Goal: Task Accomplishment & Management: Use online tool/utility

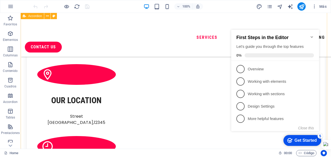
scroll to position [492, 0]
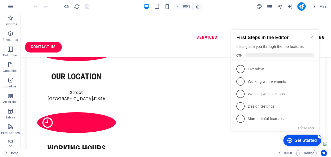
click at [312, 36] on icon "Minimize checklist" at bounding box center [312, 37] width 2 height 2
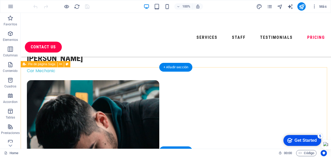
scroll to position [1811, 0]
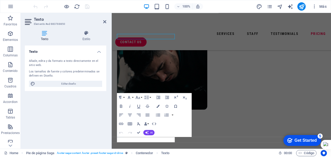
scroll to position [1908, 0]
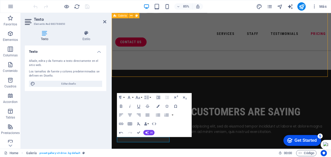
scroll to position [1811, 0]
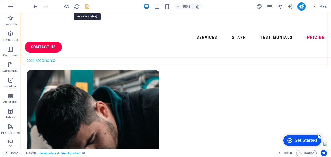
click at [0, 0] on icon "save" at bounding box center [0, 0] width 0 height 0
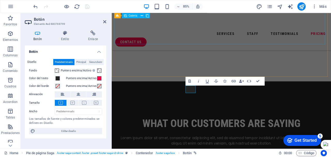
scroll to position [1908, 0]
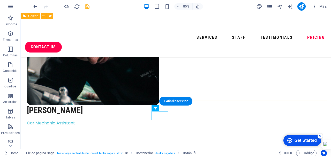
scroll to position [1775, 0]
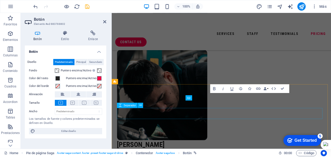
scroll to position [1900, 0]
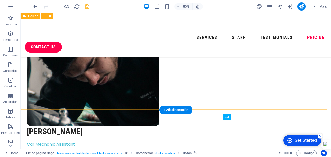
scroll to position [1767, 0]
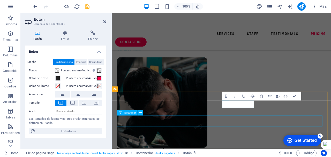
scroll to position [1891, 0]
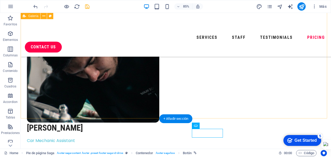
scroll to position [1758, 0]
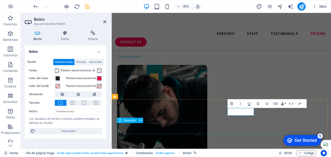
scroll to position [1882, 0]
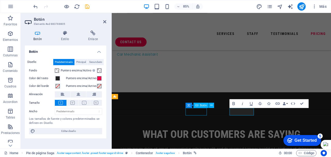
scroll to position [1749, 0]
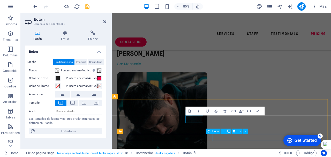
scroll to position [1882, 0]
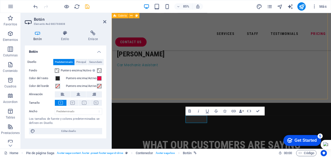
drag, startPoint x: 230, startPoint y: 81, endPoint x: 303, endPoint y: 70, distance: 74.4
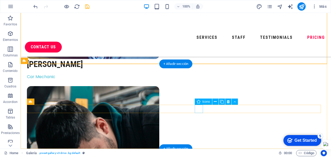
scroll to position [1812, 0]
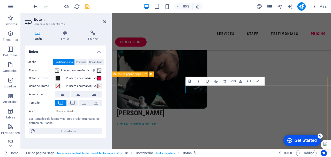
scroll to position [1908, 0]
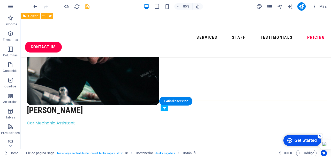
scroll to position [1775, 0]
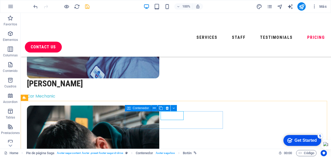
click at [129, 109] on icon at bounding box center [129, 108] width 4 height 6
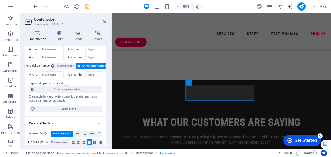
scroll to position [0, 0]
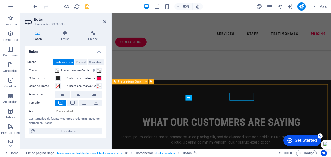
scroll to position [1900, 0]
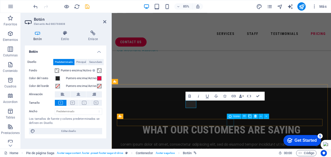
scroll to position [1891, 0]
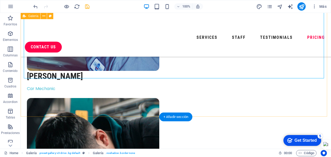
scroll to position [1810, 0]
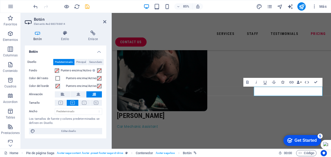
scroll to position [1907, 0]
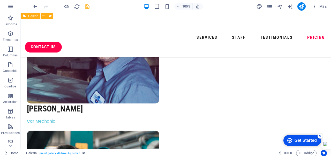
scroll to position [1748, 0]
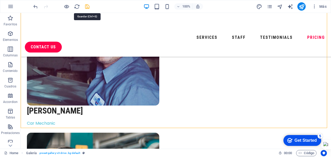
click at [86, 6] on icon "save" at bounding box center [87, 7] width 6 height 6
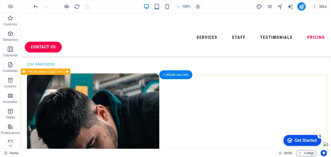
scroll to position [1811, 0]
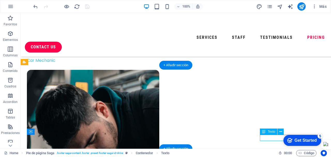
drag, startPoint x: 269, startPoint y: 138, endPoint x: 206, endPoint y: 160, distance: 66.9
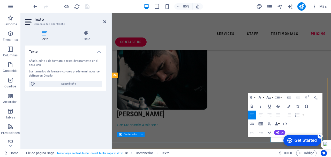
scroll to position [1907, 0]
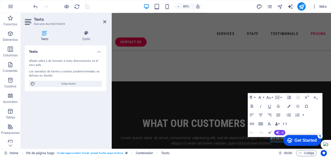
drag, startPoint x: 300, startPoint y: 136, endPoint x: 306, endPoint y: 81, distance: 55.5
click at [306, 133] on html "checkmark Get Started 5 First Steps in the Editor Let's guide you through the t…" at bounding box center [302, 141] width 44 height 16
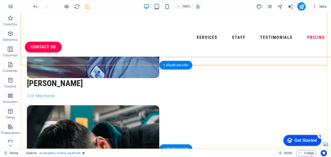
scroll to position [1811, 0]
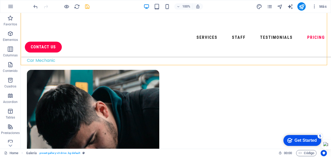
click at [289, 140] on icon "checkmark" at bounding box center [290, 140] width 5 height 5
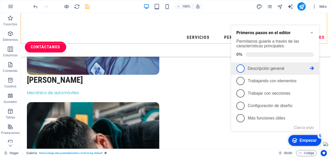
scroll to position [1833, 0]
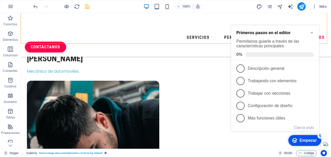
click at [312, 34] on icon "Minimizar la lista de verificación" at bounding box center [312, 33] width 4 height 4
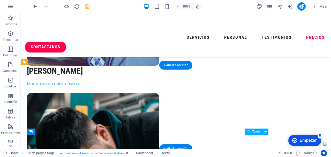
scroll to position [1907, 0]
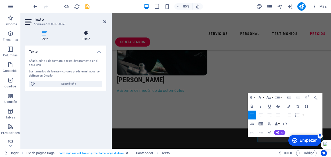
click at [86, 35] on icon at bounding box center [87, 33] width 40 height 5
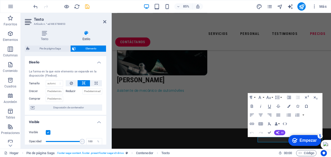
drag, startPoint x: 105, startPoint y: 74, endPoint x: 105, endPoint y: 78, distance: 3.4
click at [105, 78] on div "La forma en la que este elemento se expande en la disposición (Flexbox). Tamaño…" at bounding box center [66, 90] width 82 height 49
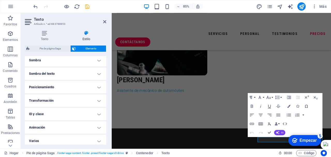
scroll to position [135, 0]
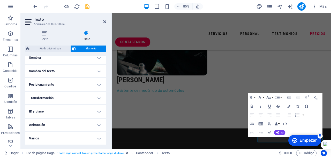
click at [98, 111] on h4 "ID y clase" at bounding box center [66, 111] width 82 height 12
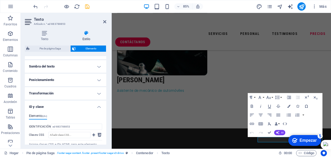
scroll to position [129, 0]
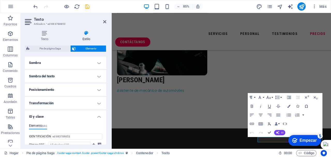
click at [97, 117] on h4 "ID y clase" at bounding box center [66, 115] width 82 height 9
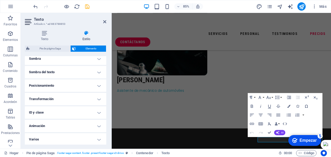
scroll to position [135, 0]
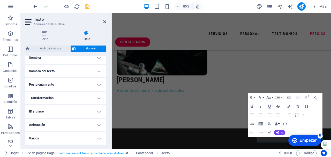
click at [98, 138] on h4 "Varios" at bounding box center [66, 138] width 82 height 12
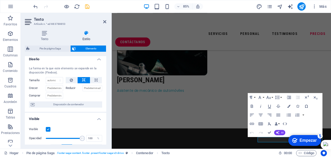
scroll to position [0, 0]
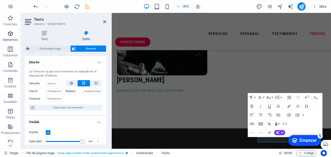
click at [11, 38] on p "Elementos" at bounding box center [10, 40] width 15 height 4
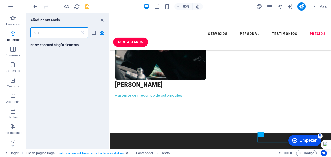
type input "e"
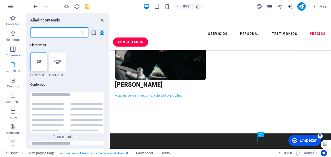
type input "l"
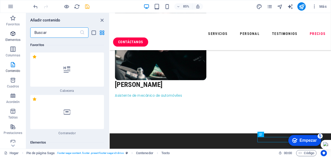
click at [10, 33] on span "Elementos" at bounding box center [13, 37] width 26 height 12
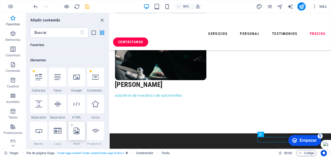
scroll to position [46, 0]
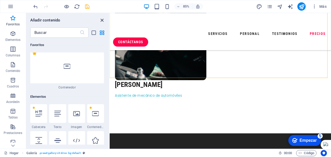
click at [102, 20] on icon "cerrar panel" at bounding box center [102, 20] width 6 height 6
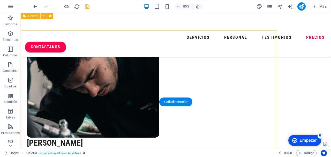
scroll to position [1796, 0]
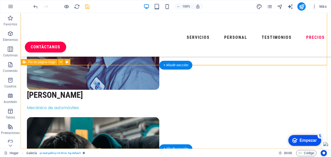
scroll to position [1833, 0]
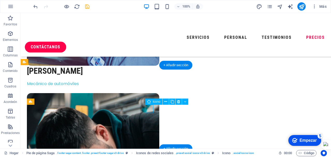
select select "xMidYMid"
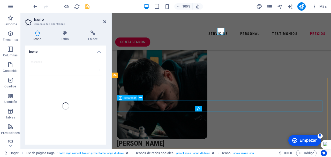
scroll to position [1907, 0]
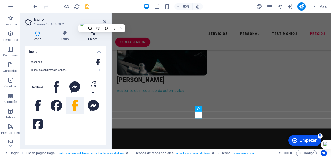
click at [93, 37] on h4 "Enlace" at bounding box center [92, 36] width 27 height 11
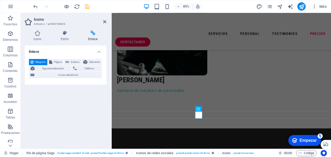
click at [40, 50] on h4 "Enlace" at bounding box center [66, 50] width 82 height 9
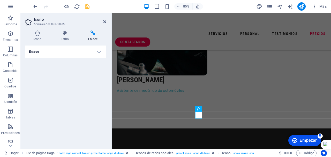
click at [88, 52] on h4 "Enlace" at bounding box center [66, 52] width 82 height 12
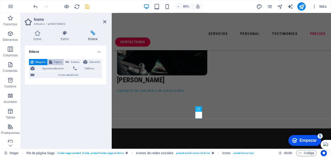
click at [57, 62] on span "Página" at bounding box center [58, 62] width 8 height 6
select select
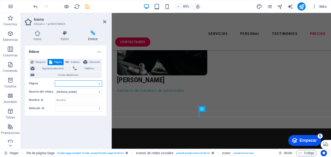
click at [64, 83] on select "Hogar Aviso legal Privacidad Subpágina" at bounding box center [78, 84] width 47 height 6
click at [48, 80] on div "Ninguno Página Externo Elemento Siguiente elemento Teléfono Correo electrónico …" at bounding box center [65, 85] width 73 height 53
click at [71, 62] on font "Externo" at bounding box center [75, 62] width 9 height 3
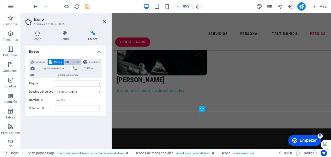
select select "blank"
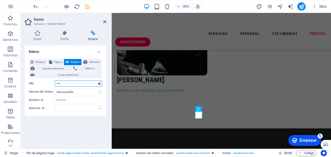
click at [63, 84] on input "URL" at bounding box center [78, 84] width 47 height 6
paste input "https://www.facebook.com/profile.php?id=61557987940766"
type input "https://www.facebook.com/profile.php?id=61557987940766"
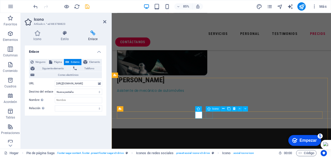
scroll to position [0, 0]
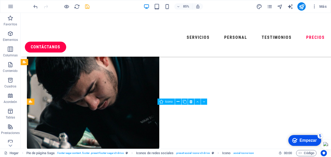
scroll to position [1833, 0]
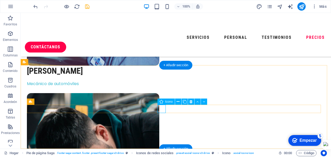
select select "xMidYMid"
select select "px"
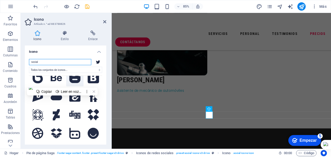
scroll to position [78, 0]
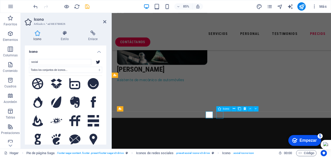
scroll to position [1833, 0]
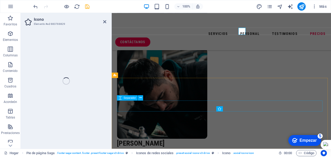
select select "xMidYMid"
select select "px"
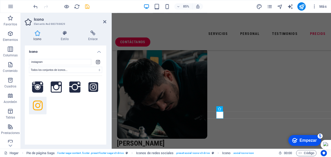
scroll to position [1907, 0]
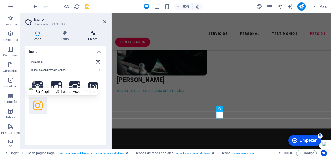
click at [93, 35] on icon at bounding box center [92, 33] width 27 height 5
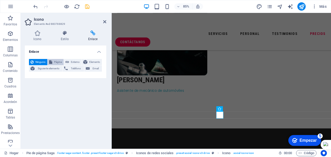
click at [54, 63] on span "Página" at bounding box center [58, 62] width 8 height 6
select select
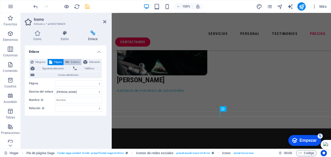
click at [75, 62] on font "Externo" at bounding box center [75, 62] width 9 height 3
select select "blank"
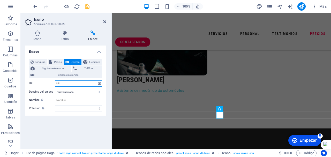
click at [61, 84] on input "URL" at bounding box center [78, 84] width 47 height 6
paste input "https://www.instagram.com/4labsdetail/"
type input "https://www.instagram.com/4labsdetail/"
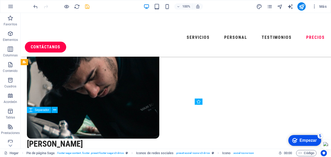
scroll to position [1833, 0]
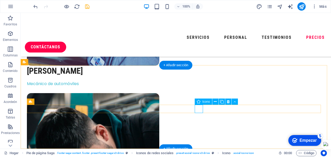
select select "xMidYMid"
select select "px"
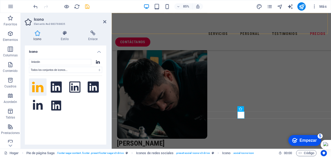
scroll to position [1907, 0]
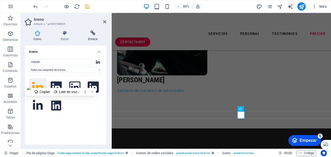
click at [93, 37] on h4 "Enlace" at bounding box center [92, 36] width 27 height 11
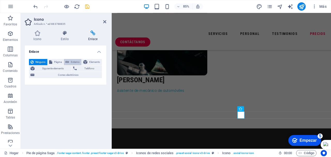
click at [70, 61] on button "Externo" at bounding box center [73, 62] width 18 height 6
select select "blank"
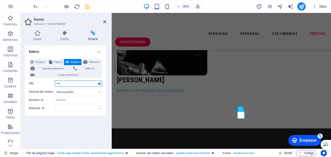
click at [66, 84] on input "URL" at bounding box center [78, 84] width 47 height 6
paste input "https://www.linkedin.com/company/4-labs-detail/"
type input "https://www.linkedin.com/company/4-labs-detail/"
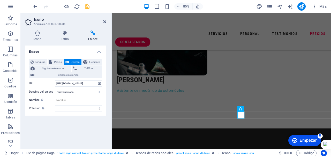
click at [83, 122] on div "Enlace Ninguno Página Externo Elemento Siguiente elemento Teléfono Correo elect…" at bounding box center [66, 95] width 82 height 99
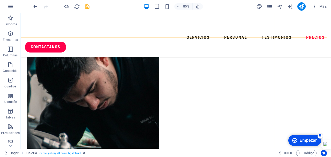
scroll to position [1833, 0]
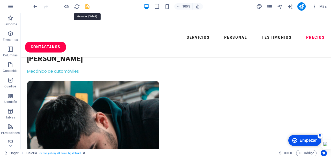
click at [88, 6] on icon "ahorrar" at bounding box center [87, 7] width 6 height 6
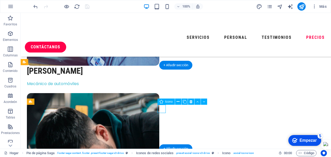
select select "xMidYMid"
select select "px"
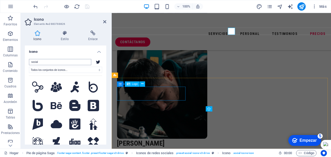
scroll to position [1907, 0]
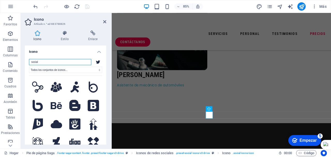
drag, startPoint x: 44, startPoint y: 62, endPoint x: 21, endPoint y: 60, distance: 22.9
click at [21, 60] on div "Icono Estilo Enlace Icono social Todos los conjuntos de iconos... IcoFont Ionic…" at bounding box center [66, 87] width 90 height 122
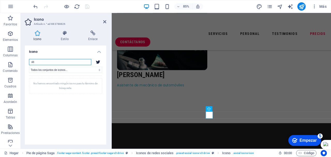
type input "u"
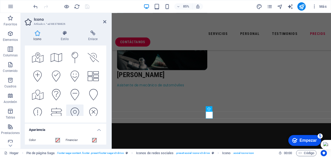
scroll to position [52, 0]
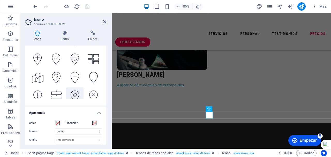
type input "map"
click at [75, 91] on icon at bounding box center [75, 96] width 9 height 11
click at [92, 36] on h4 "Enlace" at bounding box center [92, 36] width 27 height 11
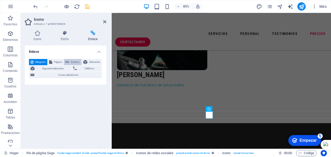
click at [71, 63] on font "Externo" at bounding box center [75, 62] width 9 height 3
select select "blank"
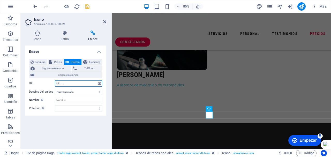
paste input "https://www.linkedin.com/company/4-labs-detail/"
type input "https://www.linkedin.com/company/4-labs-detail/"
click at [64, 126] on div "Enlace Ninguno Página Externo Elemento Siguiente elemento Teléfono Correo elect…" at bounding box center [66, 95] width 82 height 99
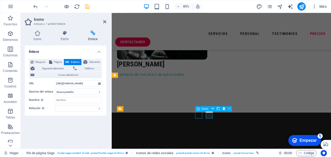
scroll to position [1833, 0]
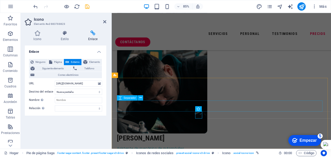
scroll to position [1907, 0]
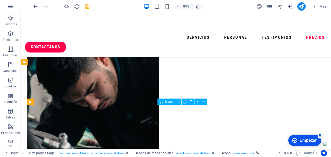
scroll to position [1833, 0]
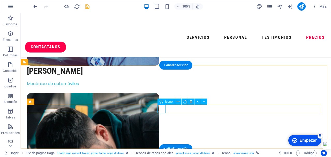
select select "xMidYMid"
select select "px"
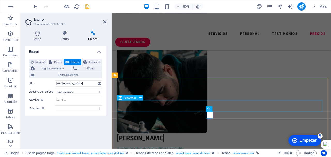
scroll to position [1907, 0]
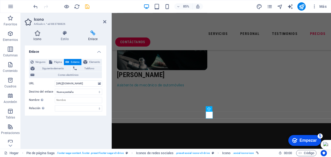
click at [39, 38] on font "Icono" at bounding box center [37, 39] width 8 height 4
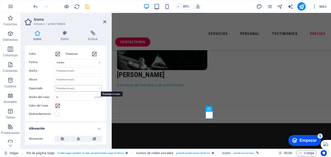
scroll to position [95, 0]
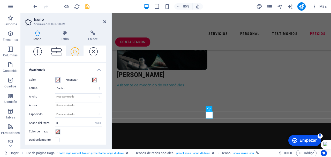
click at [57, 80] on span at bounding box center [58, 80] width 4 height 4
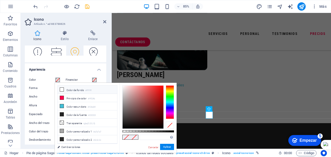
click at [63, 90] on icon at bounding box center [62, 90] width 4 height 4
type input "#ffffff"
click at [164, 146] on font "Aplicar" at bounding box center [167, 147] width 8 height 3
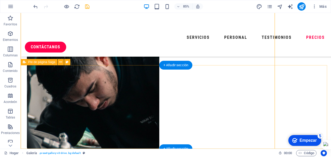
scroll to position [1833, 0]
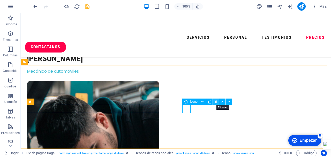
click at [216, 101] on icon at bounding box center [216, 101] width 3 height 5
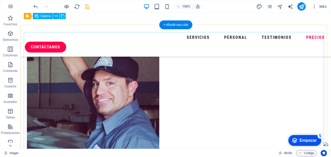
scroll to position [1677, 0]
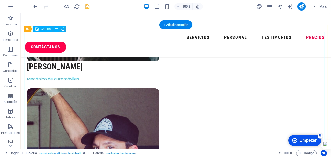
select select "4"
select select "px"
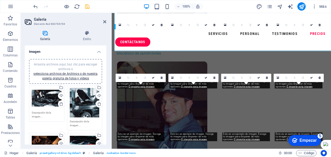
scroll to position [1802, 0]
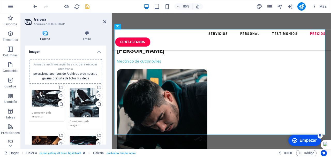
click at [45, 99] on div "Arrastra archivos aquí, haz clic para escoger archivos o selecciona archivos de…" at bounding box center [47, 98] width 30 height 21
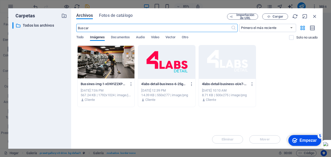
scroll to position [1682, 0]
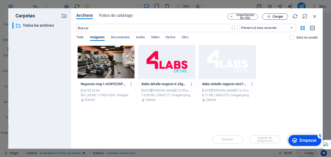
click at [276, 16] on font "Cargar" at bounding box center [278, 17] width 11 height 4
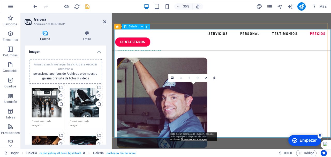
scroll to position [1802, 0]
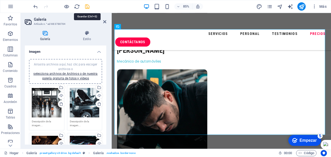
click at [86, 6] on icon "ahorrar" at bounding box center [87, 7] width 6 height 6
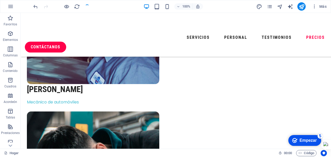
scroll to position [1677, 0]
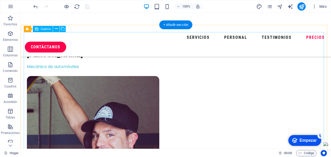
select select "4"
select select "px"
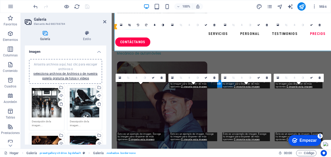
scroll to position [1802, 0]
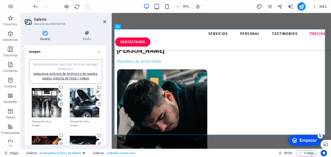
click at [88, 103] on div "Arrastra archivos aquí, haz clic para escoger archivos o selecciona archivos de…" at bounding box center [85, 103] width 30 height 30
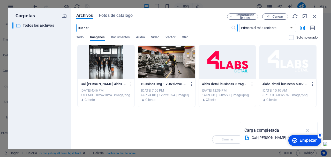
scroll to position [1682, 0]
click at [277, 18] on span "Cargar" at bounding box center [278, 16] width 11 height 3
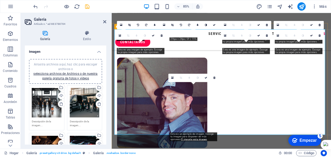
scroll to position [1802, 0]
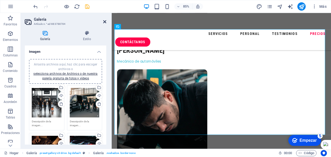
click at [104, 22] on icon at bounding box center [104, 22] width 3 height 4
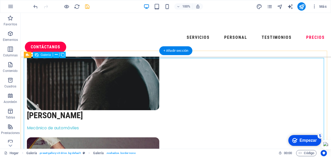
scroll to position [1651, 0]
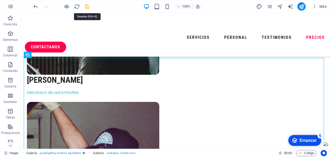
click at [88, 6] on icon "ahorrar" at bounding box center [87, 7] width 6 height 6
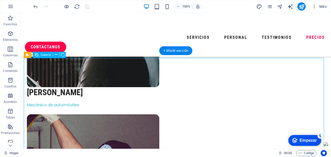
select select "4"
select select "px"
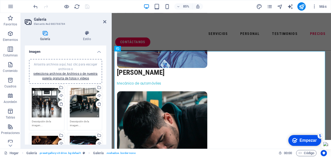
scroll to position [52, 0]
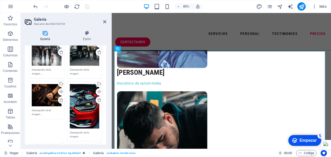
click at [49, 94] on div "Arrastra archivos aquí, haz clic para escoger archivos o selecciona archivos de…" at bounding box center [47, 95] width 30 height 22
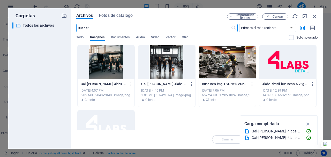
select select "4"
select select "px"
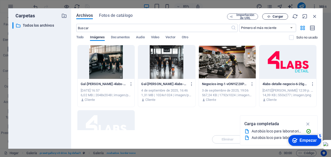
click at [277, 17] on font "Cargar" at bounding box center [278, 17] width 11 height 4
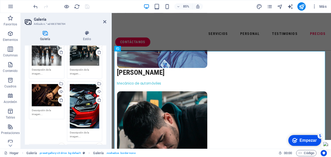
click at [47, 95] on div "Arrastra archivos aquí, haz clic para escoger archivos o selecciona archivos de…" at bounding box center [47, 95] width 30 height 22
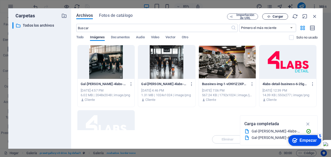
click at [281, 16] on span "Cargar" at bounding box center [278, 16] width 11 height 3
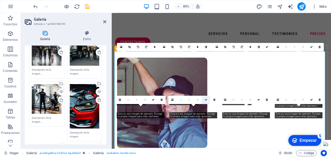
scroll to position [1776, 0]
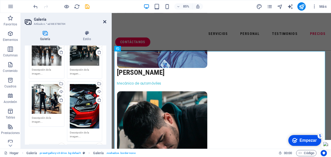
click at [104, 21] on icon at bounding box center [104, 22] width 3 height 4
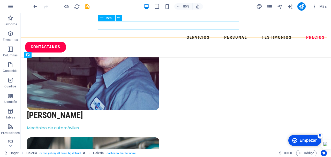
scroll to position [1651, 0]
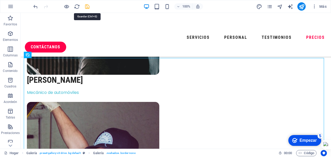
drag, startPoint x: 87, startPoint y: 7, endPoint x: 75, endPoint y: 2, distance: 13.4
click at [87, 7] on icon "ahorrar" at bounding box center [87, 7] width 6 height 6
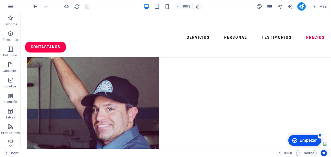
scroll to position [1677, 0]
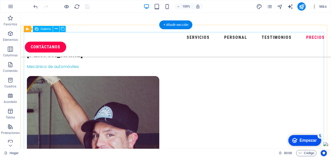
select select "4"
select select "px"
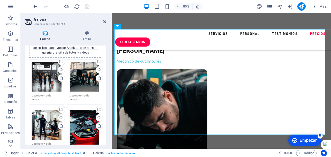
scroll to position [52, 0]
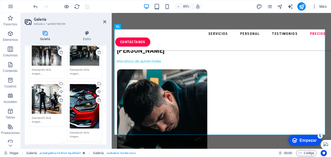
click at [80, 99] on div "Arrastra archivos aquí, haz clic para escoger archivos o selecciona archivos de…" at bounding box center [85, 106] width 30 height 45
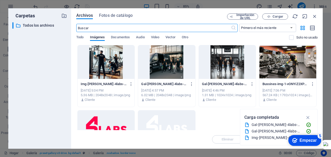
scroll to position [1682, 0]
click at [276, 17] on font "Cargar" at bounding box center [278, 17] width 11 height 4
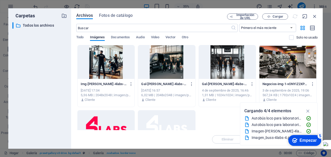
scroll to position [1802, 0]
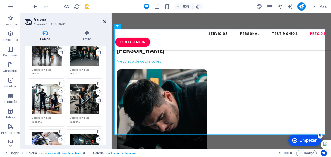
click at [104, 22] on icon at bounding box center [104, 22] width 3 height 4
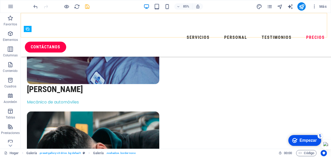
scroll to position [1677, 0]
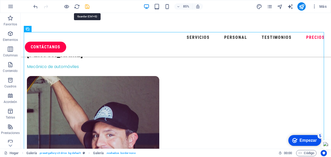
drag, startPoint x: 88, startPoint y: 6, endPoint x: 96, endPoint y: 6, distance: 8.3
click at [88, 6] on icon "ahorrar" at bounding box center [87, 7] width 6 height 6
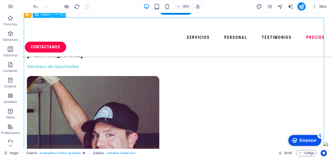
scroll to position [1703, 0]
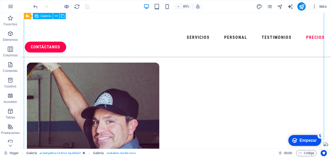
select select "4"
select select "px"
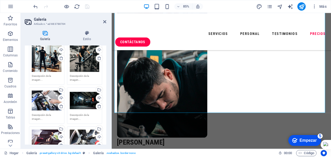
scroll to position [104, 0]
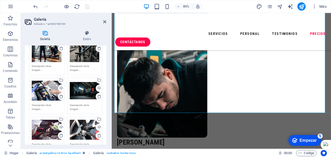
click at [45, 91] on div "Arrastra archivos aquí, haz clic para escoger archivos o selecciona archivos de…" at bounding box center [47, 91] width 30 height 21
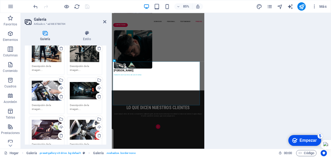
scroll to position [1682, 0]
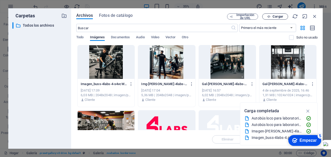
click at [277, 16] on font "Cargar" at bounding box center [278, 17] width 11 height 4
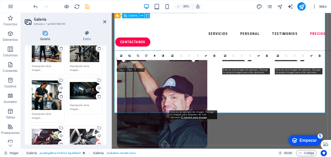
scroll to position [1828, 0]
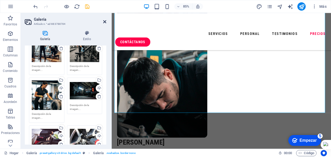
click at [104, 22] on icon at bounding box center [104, 22] width 3 height 4
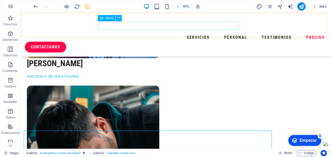
scroll to position [1703, 0]
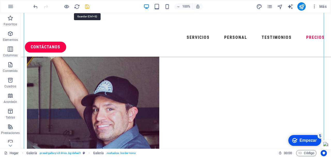
click at [87, 6] on icon "ahorrar" at bounding box center [87, 7] width 6 height 6
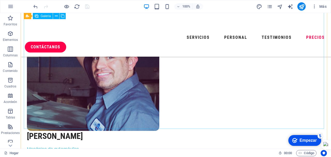
scroll to position [1729, 0]
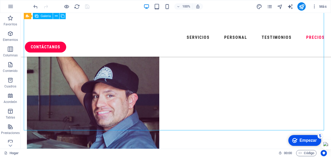
select select "4"
select select "px"
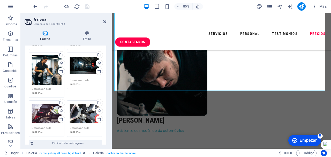
scroll to position [129, 0]
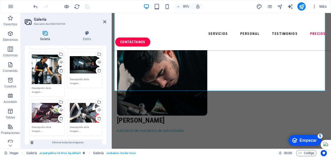
click at [45, 111] on div "Arrastra archivos aquí, haz clic para escoger archivos o selecciona archivos de…" at bounding box center [47, 113] width 30 height 21
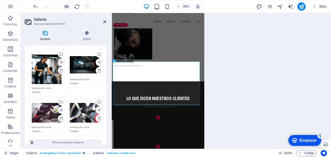
scroll to position [1682, 0]
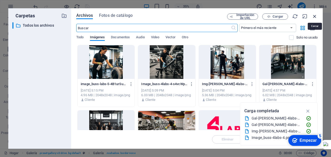
drag, startPoint x: 315, startPoint y: 16, endPoint x: 180, endPoint y: 10, distance: 134.6
click at [315, 16] on icon "button" at bounding box center [315, 16] width 6 height 6
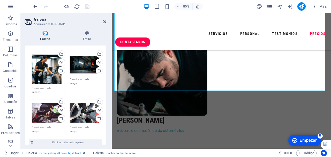
click at [82, 64] on div "Arrastra archivos aquí, haz clic para escoger archivos o selecciona archivos de…" at bounding box center [85, 65] width 30 height 21
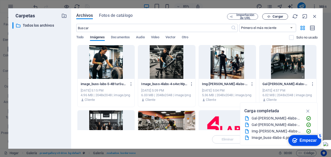
click at [276, 18] on span "Cargar" at bounding box center [278, 16] width 11 height 3
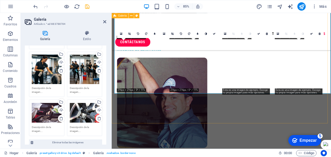
scroll to position [1854, 0]
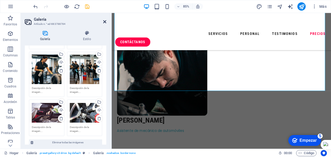
drag, startPoint x: 104, startPoint y: 22, endPoint x: 81, endPoint y: 10, distance: 26.4
click at [104, 22] on icon at bounding box center [104, 22] width 3 height 4
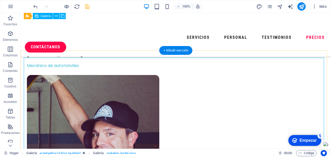
scroll to position [1651, 0]
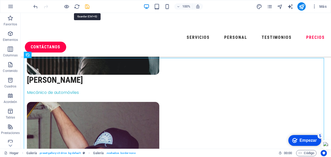
click at [87, 6] on icon "ahorrar" at bounding box center [87, 7] width 6 height 6
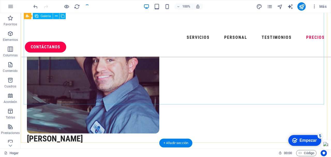
scroll to position [1755, 0]
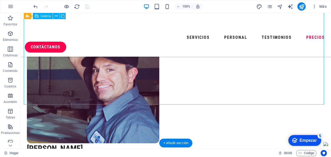
select select "4"
select select "px"
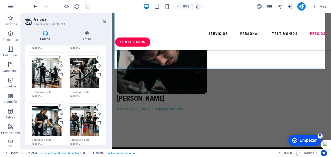
scroll to position [155, 0]
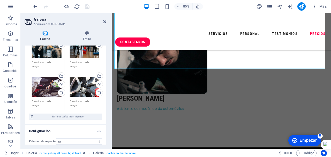
click at [47, 85] on div "Arrastra archivos aquí, haz clic para escoger archivos o selecciona archivos de…" at bounding box center [47, 87] width 30 height 21
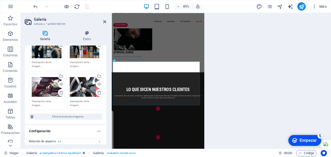
scroll to position [1682, 0]
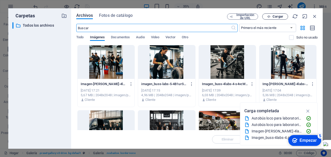
click at [277, 16] on font "Cargar" at bounding box center [278, 17] width 11 height 4
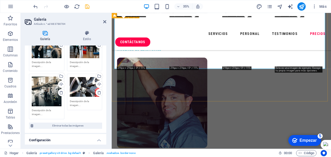
scroll to position [1879, 0]
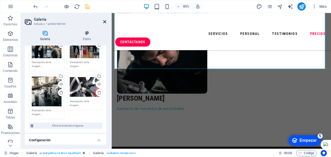
click at [104, 21] on icon at bounding box center [104, 22] width 3 height 4
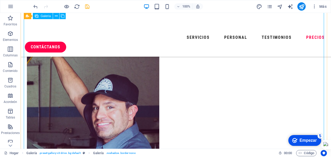
scroll to position [1677, 0]
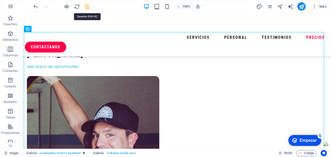
click at [86, 7] on icon "ahorrar" at bounding box center [87, 7] width 6 height 6
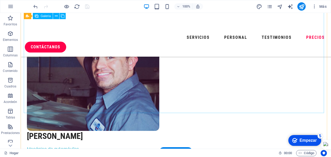
scroll to position [1729, 0]
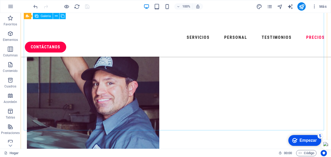
select select "4"
select select "px"
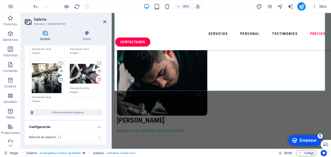
scroll to position [181, 0]
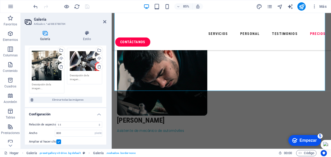
click at [77, 60] on div "Arrastra archivos aquí, haz clic para escoger archivos o selecciona archivos de…" at bounding box center [85, 61] width 30 height 21
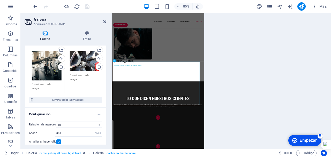
scroll to position [1682, 0]
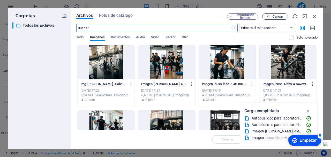
click at [276, 16] on font "Cargar" at bounding box center [278, 17] width 11 height 4
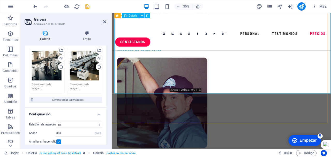
scroll to position [1854, 0]
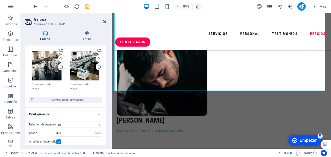
click at [105, 21] on icon at bounding box center [104, 22] width 3 height 4
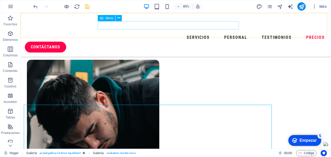
scroll to position [1729, 0]
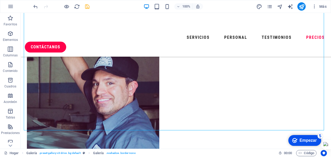
click at [87, 5] on icon "ahorrar" at bounding box center [87, 7] width 6 height 6
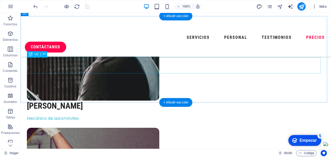
scroll to position [1600, 0]
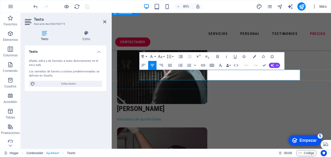
scroll to position [1724, 0]
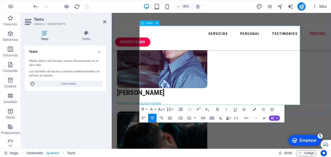
scroll to position [1776, 0]
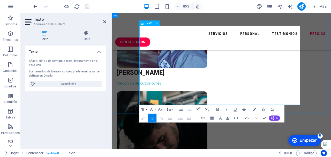
drag, startPoint x: 244, startPoint y: 112, endPoint x: 175, endPoint y: 58, distance: 87.7
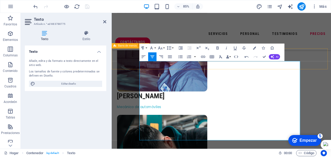
scroll to position [1734, 0]
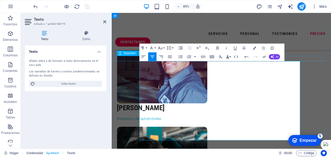
drag, startPoint x: 329, startPoint y: 117, endPoint x: 146, endPoint y: 68, distance: 189.0
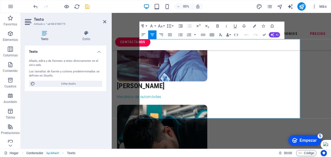
click at [45, 34] on icon at bounding box center [45, 33] width 40 height 5
click at [26, 22] on icon at bounding box center [29, 22] width 8 height 8
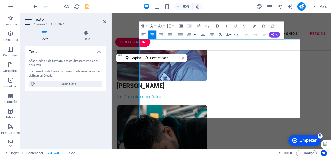
click at [156, 25] on button "Familia de fuentes" at bounding box center [152, 25] width 8 height 9
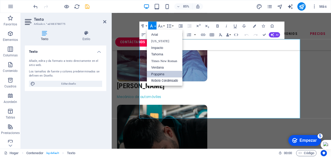
scroll to position [0, 0]
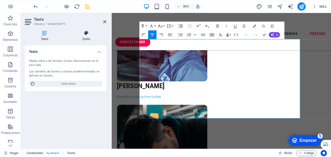
click at [84, 35] on icon at bounding box center [87, 33] width 40 height 5
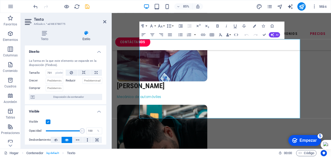
click at [86, 35] on icon at bounding box center [87, 33] width 40 height 5
drag, startPoint x: 154, startPoint y: 47, endPoint x: 143, endPoint y: 48, distance: 10.9
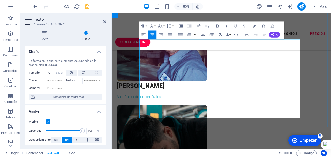
drag, startPoint x: 151, startPoint y: 47, endPoint x: 183, endPoint y: 72, distance: 40.9
click at [44, 37] on h4 "Texto" at bounding box center [46, 36] width 42 height 11
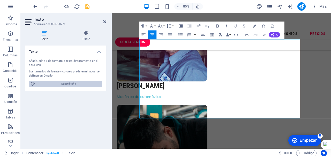
click at [72, 83] on font "Editar diseño" at bounding box center [68, 83] width 15 height 3
select select "px"
select select "400"
select select "px"
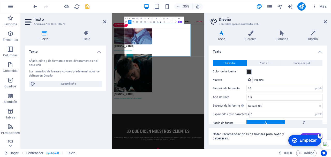
click at [250, 72] on span at bounding box center [250, 72] width 4 height 4
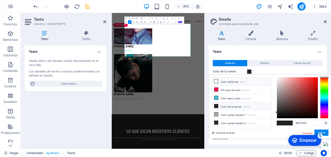
click at [219, 81] on li "Color de fondo #ffffff" at bounding box center [242, 81] width 60 height 8
type input "#ffffff"
click at [216, 81] on icon at bounding box center [217, 81] width 4 height 4
click at [326, 133] on button "Aplicar" at bounding box center [322, 133] width 14 height 6
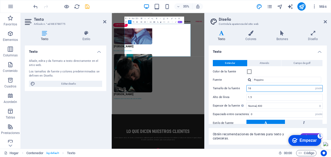
drag, startPoint x: 260, startPoint y: 49, endPoint x: 240, endPoint y: 48, distance: 19.5
click at [240, 48] on li "Texto Estándar Atrevido Campo de golf Color de la fuente Fuente Poppins Tamaño …" at bounding box center [268, 98] width 118 height 105
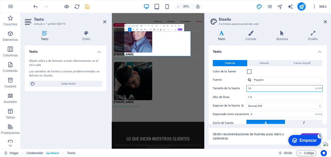
drag, startPoint x: 252, startPoint y: 49, endPoint x: 245, endPoint y: 49, distance: 7.5
click at [245, 49] on li "Texto Estándar Atrevido Campo de golf Color de la fuente Fuente Poppins Tamaño …" at bounding box center [268, 98] width 118 height 105
type input "16"
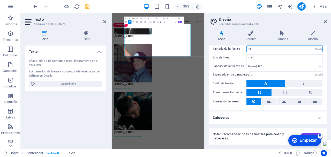
scroll to position [1760, 0]
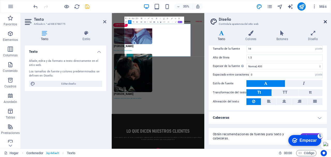
drag, startPoint x: 327, startPoint y: 21, endPoint x: 241, endPoint y: 9, distance: 86.8
click at [327, 21] on icon at bounding box center [325, 22] width 3 height 4
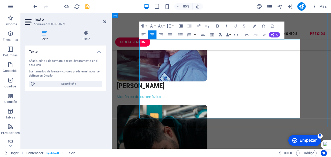
drag, startPoint x: 197, startPoint y: 110, endPoint x: 177, endPoint y: 106, distance: 20.6
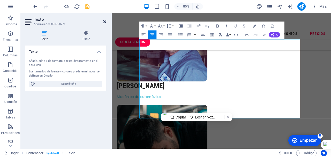
click at [104, 21] on icon at bounding box center [104, 22] width 3 height 4
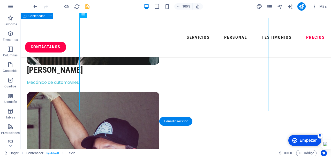
scroll to position [1636, 0]
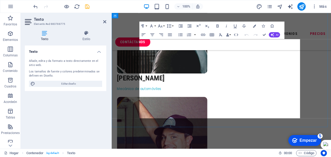
scroll to position [1760, 0]
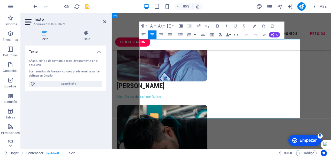
drag, startPoint x: 278, startPoint y: 72, endPoint x: 277, endPoint y: 132, distance: 60.3
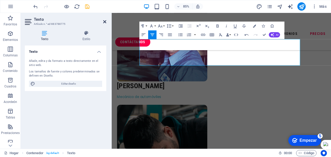
click at [104, 21] on icon at bounding box center [104, 22] width 3 height 4
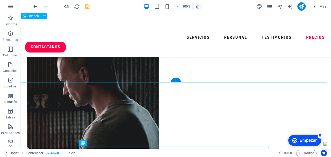
scroll to position [1584, 0]
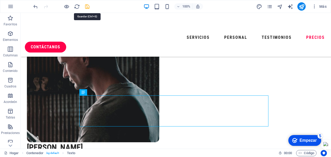
click at [88, 7] on icon "ahorrar" at bounding box center [87, 7] width 6 height 6
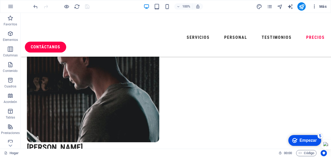
click at [315, 6] on icon "button" at bounding box center [314, 6] width 5 height 5
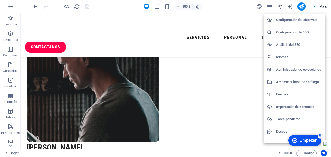
click at [169, 17] on div at bounding box center [165, 78] width 331 height 157
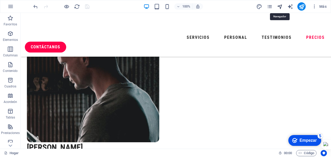
click at [280, 6] on icon "navegador" at bounding box center [280, 7] width 6 height 6
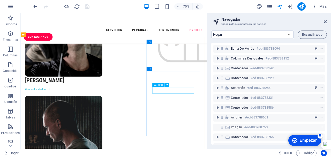
scroll to position [1481, 0]
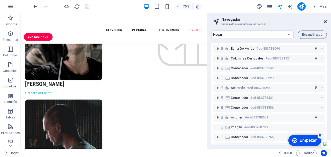
click at [326, 21] on icon at bounding box center [325, 22] width 3 height 4
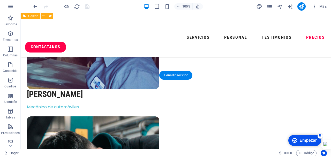
scroll to position [1851, 0]
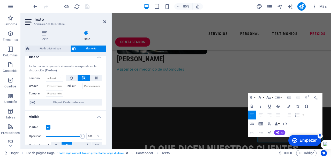
scroll to position [0, 0]
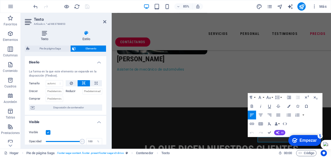
click at [46, 38] on font "Texto" at bounding box center [45, 39] width 8 height 4
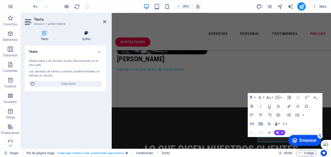
click at [87, 39] on font "Estilo" at bounding box center [87, 39] width 8 height 4
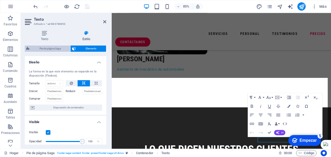
click at [50, 48] on font "Pie de página Saga" at bounding box center [50, 48] width 21 height 3
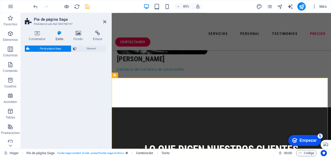
select select "rem"
select select "preset-footer-saga-v3-drive"
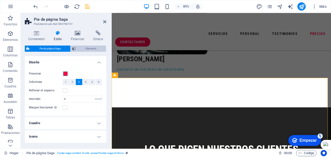
click at [90, 48] on font "Elemento" at bounding box center [91, 48] width 11 height 3
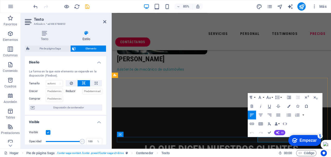
click at [279, 130] on icon "button" at bounding box center [279, 129] width 5 height 5
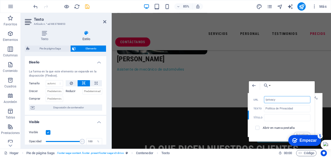
drag, startPoint x: 282, startPoint y: 99, endPoint x: 263, endPoint y: 99, distance: 19.2
click at [263, 99] on div "/privacy URL" at bounding box center [282, 99] width 57 height 7
paste input "https://4labsdetail.com/politica-de-privacidad/"
type input "https://4labsdetail.com/politica-de-privacidad/"
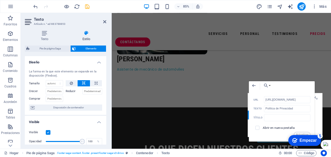
click at [255, 134] on div "Actualizar" at bounding box center [282, 134] width 57 height 5
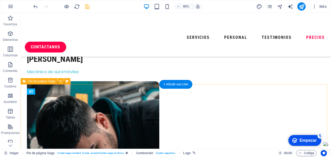
scroll to position [1851, 0]
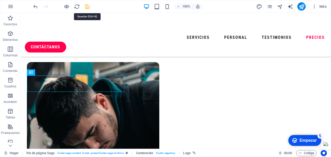
click at [88, 7] on icon "ahorrar" at bounding box center [87, 7] width 6 height 6
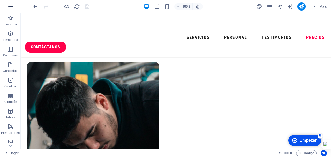
click at [11, 7] on icon "button" at bounding box center [11, 6] width 6 height 6
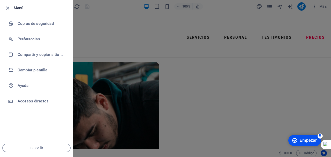
click at [11, 7] on div at bounding box center [8, 8] width 9 height 6
click at [6, 7] on icon "button" at bounding box center [8, 8] width 6 height 6
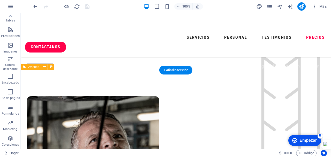
scroll to position [1333, 0]
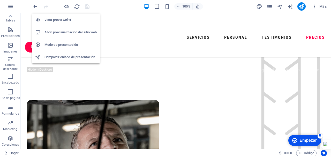
drag, startPoint x: 63, startPoint y: 32, endPoint x: 50, endPoint y: 16, distance: 21.6
click at [50, 16] on li "Vista previa Ctrl+P" at bounding box center [66, 20] width 68 height 12
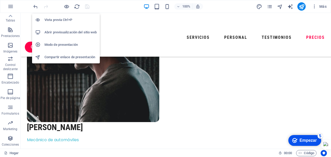
scroll to position [1086, 0]
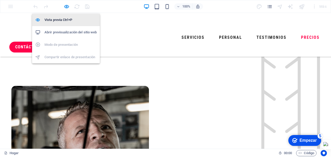
click at [68, 18] on font "Vista previa Ctrl+P" at bounding box center [59, 20] width 28 height 4
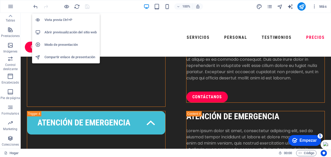
scroll to position [1333, 0]
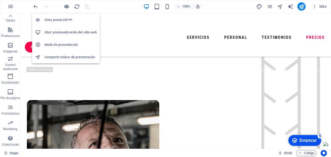
click at [67, 6] on icon "button" at bounding box center [67, 7] width 6 height 6
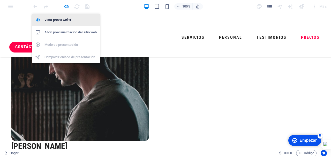
scroll to position [1086, 0]
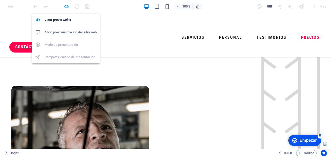
click at [66, 5] on icon "button" at bounding box center [67, 7] width 6 height 6
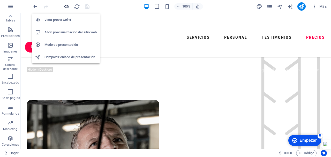
click at [66, 5] on icon "button" at bounding box center [67, 7] width 6 height 6
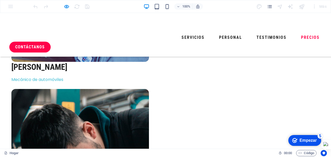
scroll to position [1587, 0]
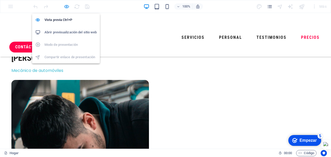
click at [65, 6] on icon "button" at bounding box center [67, 7] width 6 height 6
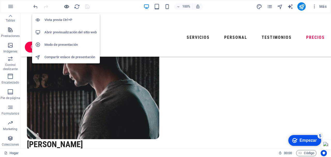
scroll to position [1851, 0]
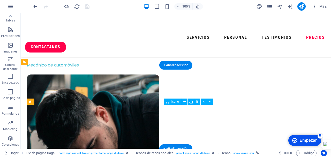
select select "xMidYMid"
select select "px"
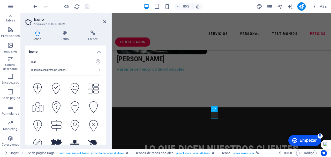
scroll to position [440, 0]
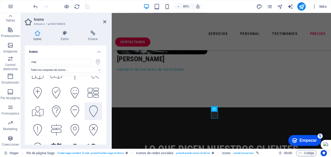
click at [91, 106] on icon at bounding box center [93, 111] width 9 height 11
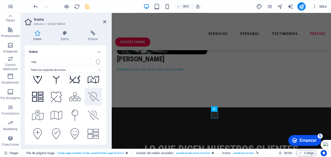
scroll to position [794, 0]
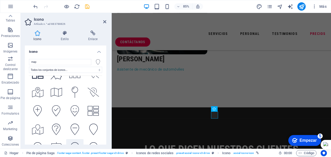
click at [73, 142] on icon at bounding box center [75, 147] width 9 height 11
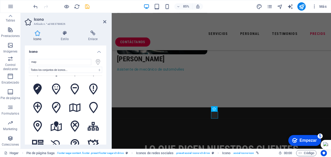
scroll to position [587, 0]
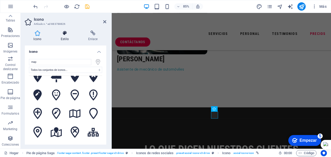
click at [63, 36] on h4 "Estilo" at bounding box center [65, 36] width 27 height 11
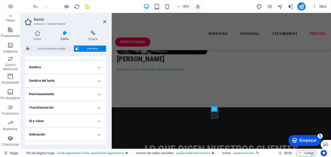
scroll to position [129, 0]
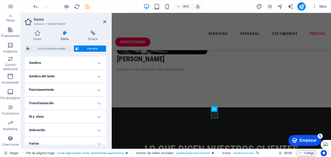
click at [99, 104] on h4 "Transformación" at bounding box center [66, 103] width 82 height 12
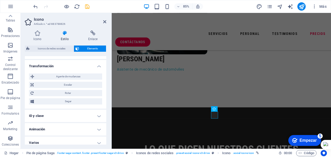
scroll to position [171, 0]
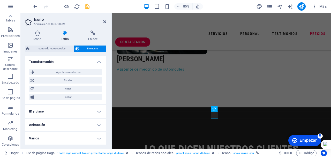
click at [96, 139] on h4 "Varios" at bounding box center [66, 138] width 82 height 12
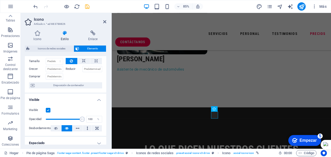
scroll to position [0, 0]
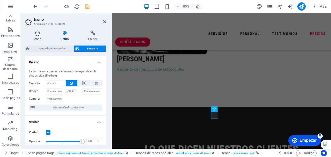
click at [37, 36] on h4 "Icono" at bounding box center [38, 36] width 27 height 11
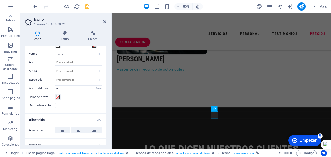
scroll to position [104, 0]
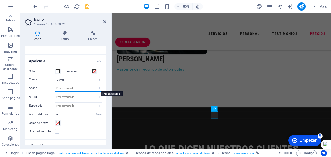
click at [97, 88] on select "Predeterminado automático píxeles movimiento rápido del ojo % en vh Volkswagen" at bounding box center [78, 88] width 47 height 6
select select "px"
click at [94, 85] on select "Predeterminado automático píxeles movimiento rápido del ojo % en vh Volkswagen" at bounding box center [78, 88] width 47 height 6
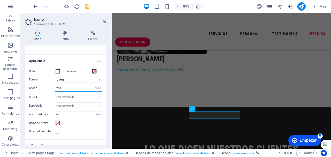
click at [58, 89] on input "218" at bounding box center [78, 88] width 47 height 6
type input "18"
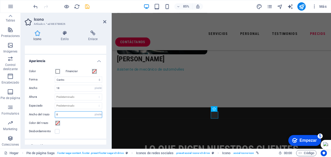
drag, startPoint x: 73, startPoint y: 113, endPoint x: 46, endPoint y: 112, distance: 27.7
click at [46, 113] on div "Ancho del trazo 0 Predeterminado píxeles movimiento rápido del ojo % en vh Volk…" at bounding box center [65, 114] width 73 height 7
click at [75, 121] on div "Color del trazo" at bounding box center [65, 123] width 73 height 6
drag, startPoint x: 64, startPoint y: 113, endPoint x: 45, endPoint y: 113, distance: 18.9
click at [45, 113] on div "Ancho del trazo 4 Predeterminado píxeles movimiento rápido del ojo % en vh Volk…" at bounding box center [65, 114] width 73 height 7
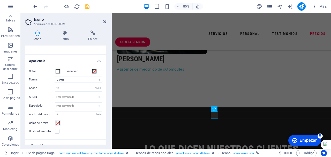
click at [77, 122] on div "Color del trazo" at bounding box center [65, 123] width 73 height 6
click at [81, 114] on input "8" at bounding box center [78, 115] width 47 height 6
drag, startPoint x: 72, startPoint y: 115, endPoint x: 49, endPoint y: 113, distance: 23.1
click at [49, 113] on div "Ancho del trazo 8 Predeterminado píxeles movimiento rápido del ojo % en vh Volk…" at bounding box center [65, 114] width 73 height 7
click at [70, 122] on div "Color del trazo" at bounding box center [65, 123] width 73 height 6
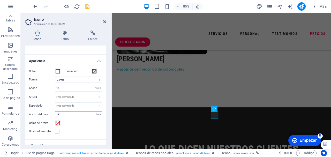
drag, startPoint x: 68, startPoint y: 114, endPoint x: 50, endPoint y: 114, distance: 18.4
click at [50, 114] on div "Ancho del trazo 18 Predeterminado píxeles movimiento rápido del ojo % en vh Vol…" at bounding box center [65, 114] width 73 height 7
type input "20"
click at [76, 121] on div "Color del trazo" at bounding box center [65, 123] width 73 height 6
drag, startPoint x: 61, startPoint y: 114, endPoint x: 55, endPoint y: 114, distance: 6.0
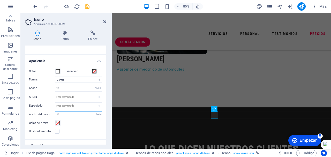
click at [55, 114] on div "Ancho del trazo 20 Predeterminado píxeles movimiento rápido del ojo % en vh Vol…" at bounding box center [65, 114] width 73 height 7
click at [71, 122] on div "Color del trazo" at bounding box center [65, 123] width 73 height 6
click at [59, 123] on span at bounding box center [58, 123] width 4 height 4
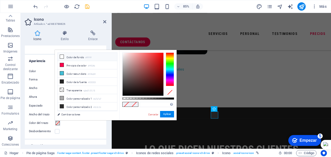
click at [62, 56] on icon at bounding box center [62, 57] width 4 height 4
type input "#ffffff"
drag, startPoint x: 167, startPoint y: 115, endPoint x: 61, endPoint y: 118, distance: 105.7
click at [167, 115] on font "Aplicar" at bounding box center [167, 114] width 8 height 3
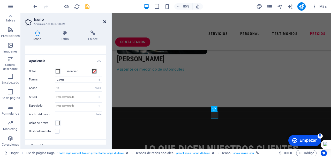
click at [104, 21] on icon at bounding box center [104, 22] width 3 height 4
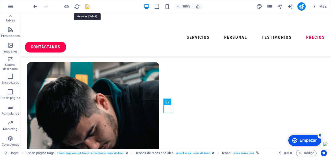
click at [89, 5] on icon "ahorrar" at bounding box center [87, 7] width 6 height 6
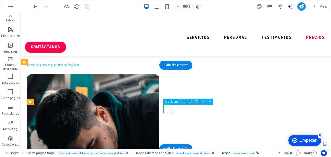
scroll to position [1926, 0]
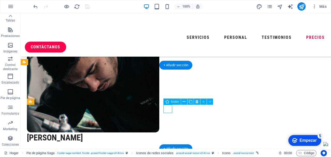
select select "xMidYMid"
select select "px"
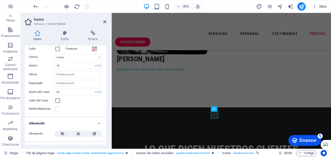
scroll to position [121, 0]
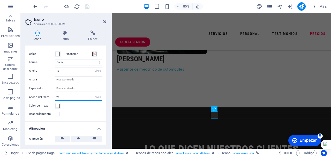
drag, startPoint x: 61, startPoint y: 97, endPoint x: 58, endPoint y: 97, distance: 3.1
click at [58, 97] on input "20" at bounding box center [78, 97] width 47 height 6
type input "24"
click at [79, 107] on div "Color del trazo" at bounding box center [65, 106] width 73 height 6
click at [104, 21] on icon at bounding box center [104, 22] width 3 height 4
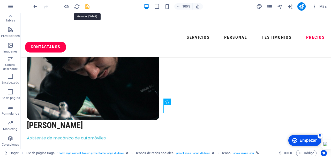
scroll to position [1851, 0]
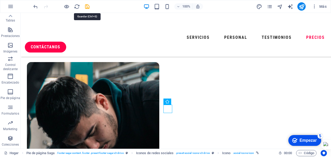
click at [86, 6] on icon "ahorrar" at bounding box center [87, 7] width 6 height 6
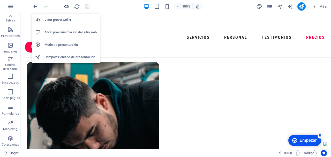
click at [67, 8] on icon "button" at bounding box center [67, 7] width 6 height 6
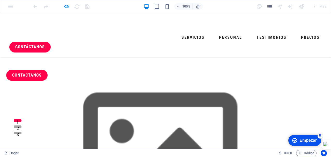
scroll to position [0, 0]
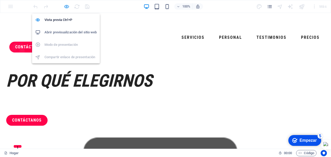
click at [67, 7] on icon "button" at bounding box center [67, 7] width 6 height 6
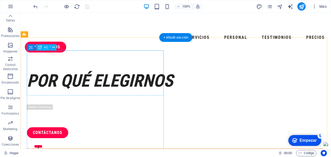
click at [67, 71] on div "Por Qué Elegirnos" at bounding box center [176, 81] width 298 height 23
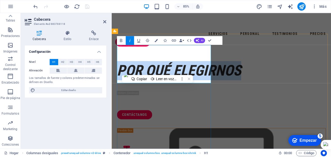
click at [132, 71] on em "Por Qué Elegirnos" at bounding box center [191, 81] width 146 height 20
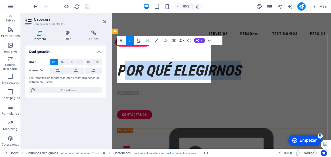
drag, startPoint x: 130, startPoint y: 57, endPoint x: 184, endPoint y: 84, distance: 59.5
click at [199, 86] on h1 "Por Qué Elegirnos" at bounding box center [241, 81] width 246 height 23
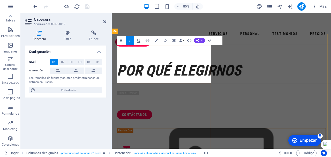
drag, startPoint x: 135, startPoint y: 61, endPoint x: 133, endPoint y: 66, distance: 5.0
click at [133, 71] on font "Por Qué Elegirnos" at bounding box center [191, 81] width 146 height 20
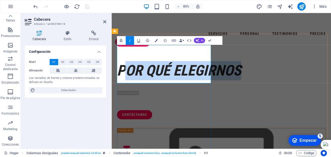
drag, startPoint x: 130, startPoint y: 59, endPoint x: 197, endPoint y: 86, distance: 72.2
click at [197, 86] on font "Por Qué Elegirnos" at bounding box center [191, 81] width 146 height 20
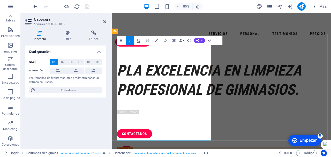
click at [129, 71] on font "PLa excelencia en limpieza profesional de gimnasios." at bounding box center [226, 92] width 217 height 43
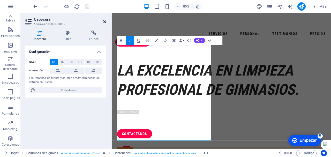
drag, startPoint x: 104, startPoint y: 21, endPoint x: 83, endPoint y: 9, distance: 24.6
click at [104, 21] on icon at bounding box center [104, 22] width 3 height 4
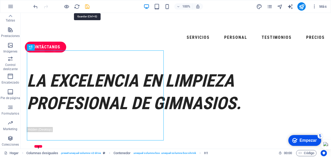
click at [87, 7] on icon "ahorrar" at bounding box center [87, 7] width 6 height 6
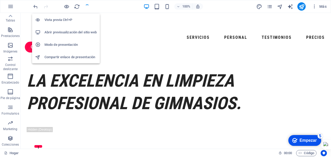
click at [62, 20] on h6 "Vista previa Ctrl+P" at bounding box center [71, 20] width 52 height 6
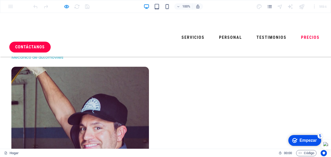
scroll to position [1421, 0]
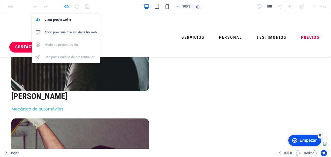
click at [66, 6] on icon "button" at bounding box center [67, 7] width 6 height 6
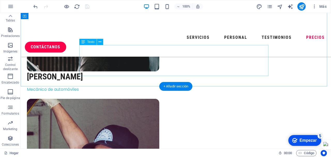
scroll to position [1670, 0]
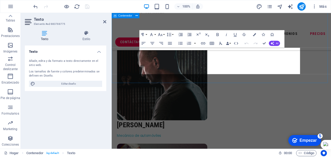
scroll to position [1818, 0]
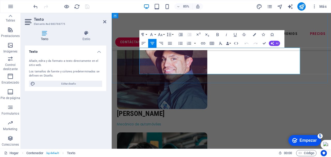
drag, startPoint x: 105, startPoint y: 21, endPoint x: 79, endPoint y: 16, distance: 26.1
click at [105, 21] on icon at bounding box center [104, 22] width 3 height 4
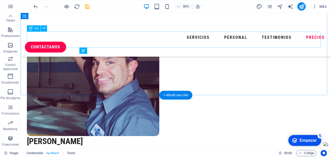
scroll to position [1670, 0]
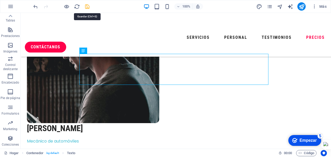
click at [88, 7] on icon "ahorrar" at bounding box center [87, 7] width 6 height 6
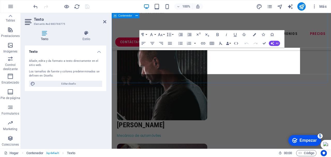
scroll to position [1818, 0]
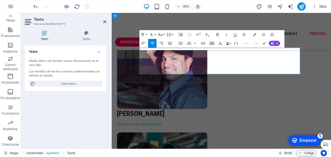
drag, startPoint x: 104, startPoint y: 20, endPoint x: 77, endPoint y: 13, distance: 28.0
click at [104, 20] on icon at bounding box center [104, 22] width 3 height 4
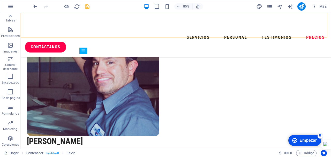
scroll to position [1670, 0]
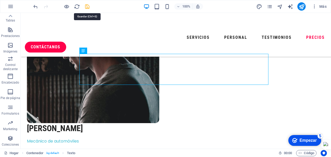
click at [87, 5] on icon "ahorrar" at bounding box center [87, 7] width 6 height 6
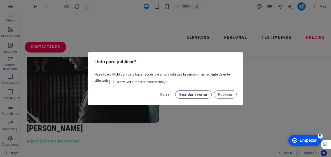
click at [194, 94] on span "Guardar y cerrar" at bounding box center [193, 94] width 28 height 4
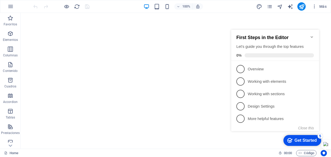
click at [312, 35] on icon "Minimize checklist" at bounding box center [312, 37] width 4 height 4
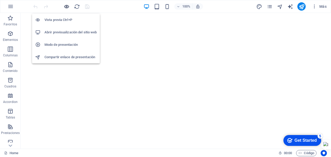
click at [67, 6] on icon "button" at bounding box center [67, 7] width 6 height 6
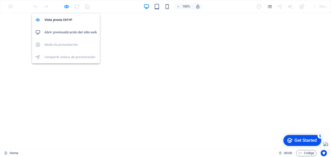
click at [70, 32] on h6 "Abrir previsualización del sitio web" at bounding box center [71, 32] width 52 height 6
click at [66, 6] on icon "button" at bounding box center [67, 7] width 6 height 6
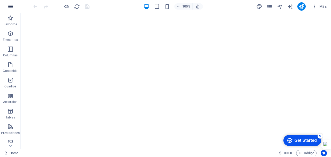
click at [11, 5] on icon "button" at bounding box center [11, 6] width 6 height 6
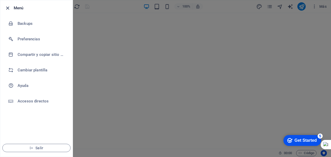
click at [9, 5] on icon "button" at bounding box center [8, 8] width 6 height 6
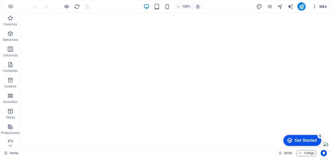
click at [315, 6] on icon "button" at bounding box center [314, 6] width 5 height 5
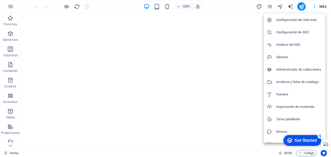
click at [281, 6] on div at bounding box center [165, 78] width 331 height 157
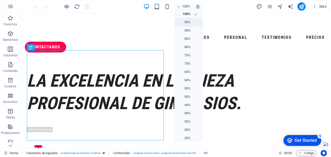
click at [185, 22] on h6 "95%" at bounding box center [184, 22] width 13 height 6
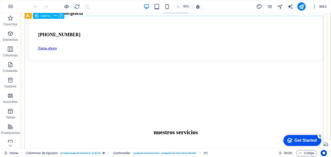
scroll to position [1615, 0]
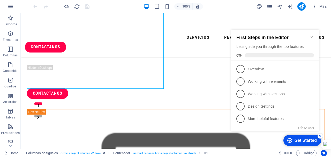
scroll to position [52, 0]
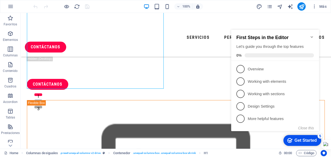
click at [312, 35] on icon "Minimize checklist" at bounding box center [312, 37] width 4 height 4
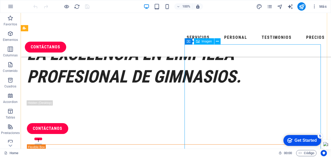
scroll to position [6, 0]
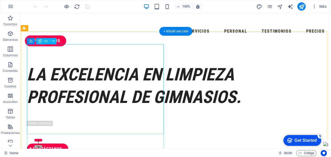
click at [108, 75] on div "La excelencia en limpieza profesional de gimnasios." at bounding box center [176, 85] width 298 height 45
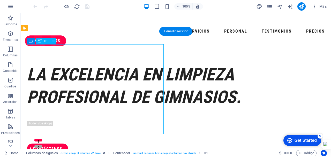
click at [108, 75] on div "La excelencia en limpieza profesional de gimnasios." at bounding box center [176, 85] width 298 height 45
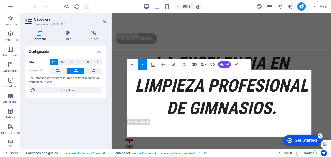
scroll to position [123, 0]
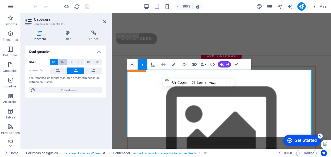
click at [63, 62] on span "H2" at bounding box center [62, 62] width 3 height 6
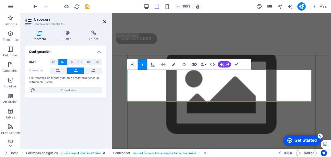
click at [105, 20] on icon at bounding box center [104, 22] width 3 height 4
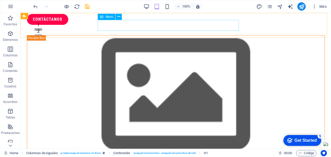
scroll to position [0, 0]
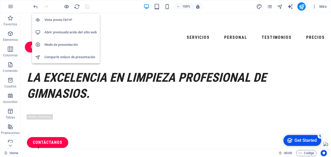
click at [68, 32] on h6 "Abrir previsualización del sitio web" at bounding box center [71, 32] width 52 height 6
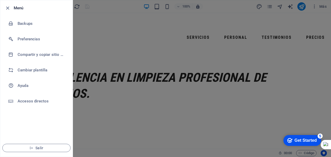
click at [265, 27] on div at bounding box center [165, 78] width 331 height 157
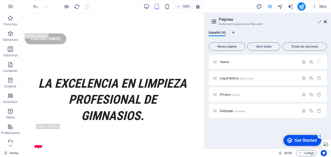
click at [325, 22] on icon at bounding box center [325, 22] width 3 height 4
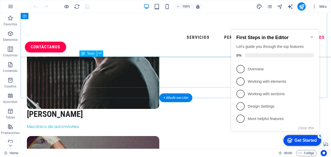
scroll to position [1622, 0]
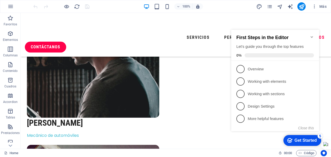
click at [312, 36] on icon "Minimize checklist" at bounding box center [312, 37] width 2 height 2
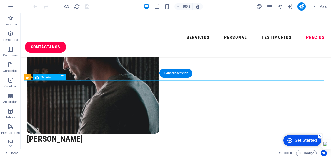
scroll to position [1596, 0]
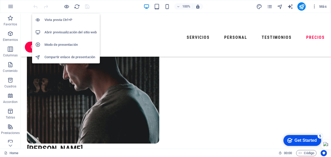
click at [66, 20] on h6 "Vista previa Ctrl+P" at bounding box center [71, 20] width 52 height 6
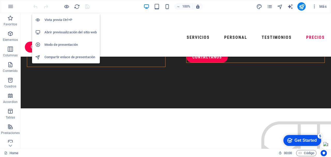
scroll to position [1492, 0]
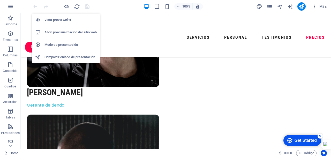
click at [63, 32] on h6 "Abrir previsualización del sitio web" at bounding box center [71, 32] width 52 height 6
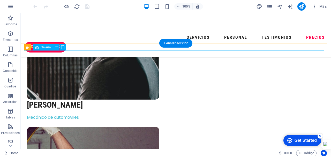
scroll to position [1622, 0]
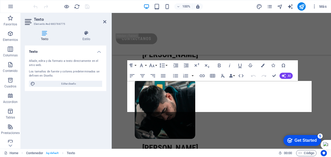
scroll to position [2286, 0]
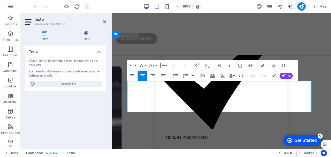
click at [104, 21] on icon at bounding box center [104, 22] width 3 height 4
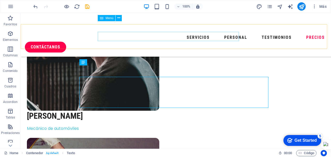
scroll to position [1617, 0]
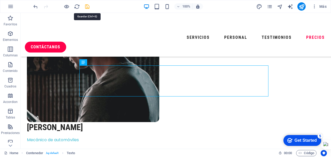
click at [87, 6] on icon "save" at bounding box center [87, 7] width 6 height 6
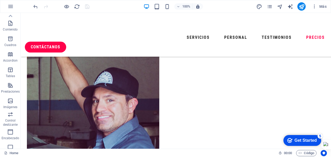
scroll to position [0, 0]
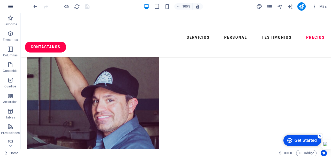
click at [9, 6] on icon "button" at bounding box center [11, 6] width 6 height 6
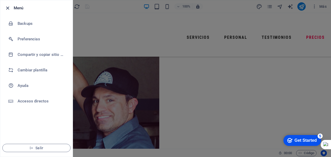
click at [7, 8] on icon "button" at bounding box center [8, 8] width 6 height 6
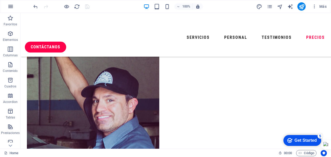
click at [11, 5] on icon "button" at bounding box center [11, 6] width 6 height 6
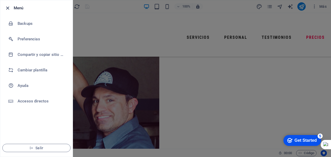
click at [9, 6] on icon "button" at bounding box center [8, 8] width 6 height 6
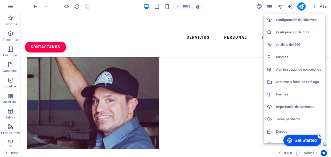
click at [229, 7] on div at bounding box center [165, 78] width 331 height 157
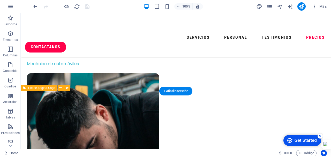
scroll to position [1855, 0]
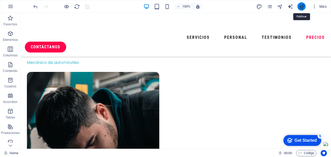
click at [0, 0] on icon "publish" at bounding box center [0, 0] width 0 height 0
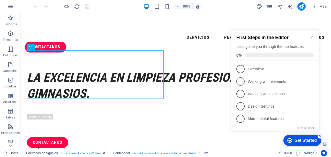
click at [312, 36] on icon "Minimize checklist" at bounding box center [312, 37] width 2 height 2
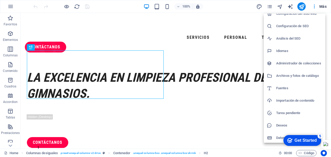
scroll to position [8, 0]
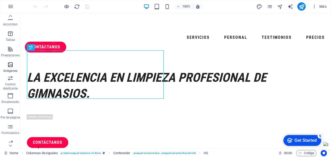
scroll to position [97, 0]
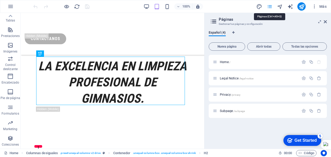
scroll to position [112, 0]
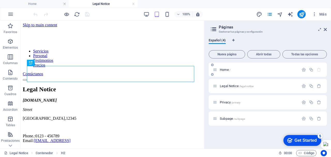
scroll to position [0, 0]
click at [327, 29] on icon at bounding box center [325, 29] width 3 height 4
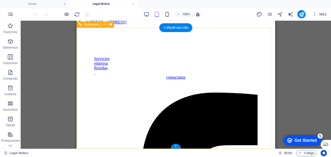
scroll to position [15, 0]
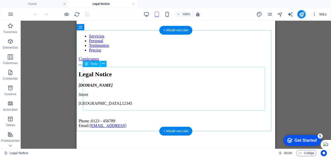
click at [93, 83] on div "[DOMAIN_NAME] [GEOGRAPHIC_DATA] Phone.: 0123 - 456789 Email: [EMAIL_ADDRESS]" at bounding box center [176, 105] width 195 height 45
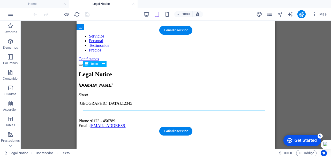
click at [93, 83] on div "[DOMAIN_NAME] [GEOGRAPHIC_DATA] Phone.: 0123 - 456789 Email: [EMAIL_ADDRESS]" at bounding box center [176, 105] width 195 height 45
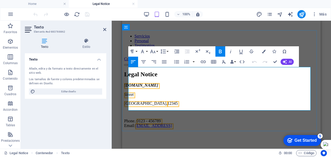
click at [133, 83] on span "[DOMAIN_NAME]" at bounding box center [141, 85] width 34 height 4
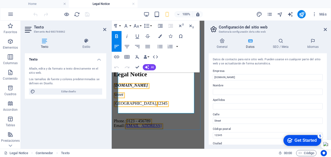
click at [134, 110] on p at bounding box center [158, 112] width 89 height 5
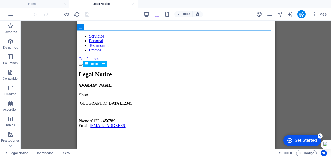
click at [0, 0] on span "Texto" at bounding box center [0, 0] width 0 height 0
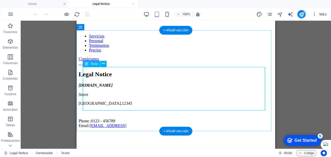
click at [92, 83] on div "[DOMAIN_NAME] [GEOGRAPHIC_DATA] Phone.: 0123 - 456789 Email: [EMAIL_ADDRESS]" at bounding box center [176, 105] width 195 height 45
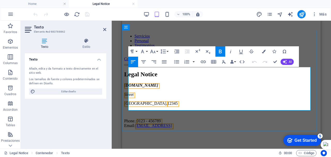
click at [139, 83] on span "[DOMAIN_NAME]" at bounding box center [141, 85] width 34 height 4
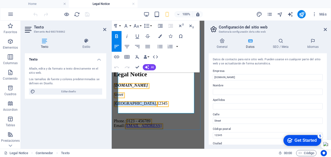
click at [124, 101] on span "[GEOGRAPHIC_DATA]" at bounding box center [135, 103] width 42 height 4
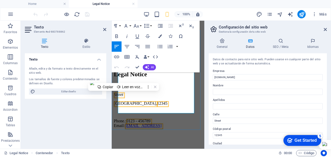
click at [128, 124] on link "[EMAIL_ADDRESS]" at bounding box center [143, 126] width 37 height 4
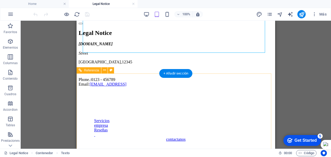
scroll to position [41, 0]
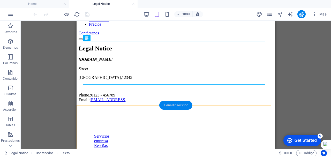
click at [172, 105] on div "+ Añadir sección" at bounding box center [176, 105] width 33 height 9
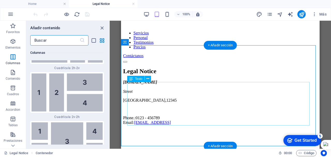
scroll to position [26, 0]
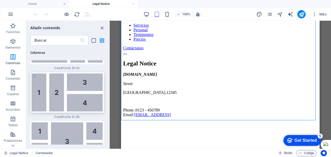
click at [37, 84] on img at bounding box center [67, 93] width 71 height 38
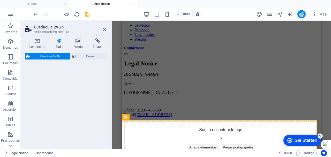
drag, startPoint x: 37, startPoint y: 84, endPoint x: 59, endPoint y: 63, distance: 30.8
click at [0, 0] on div "Cuadrícula 2v-2h Predeterminado #ed-new-153 Contenedor Estilo Fondo Enlace Tama…" at bounding box center [0, 0] width 0 height 0
select select "rem"
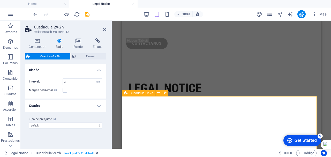
scroll to position [0, 0]
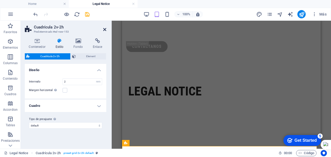
click at [105, 30] on icon at bounding box center [104, 29] width 3 height 4
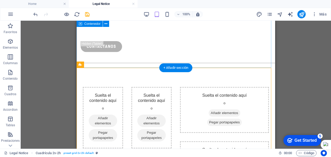
scroll to position [78, 0]
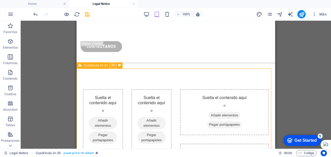
click at [112, 66] on icon at bounding box center [113, 65] width 3 height 5
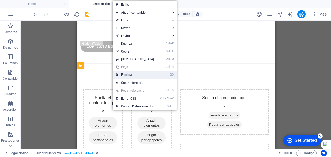
click at [124, 74] on link "⌦ Eliminar" at bounding box center [135, 75] width 45 height 8
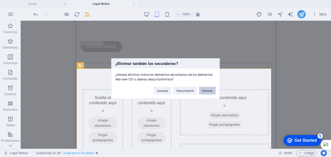
click at [207, 90] on button "Eliminar" at bounding box center [207, 91] width 17 height 8
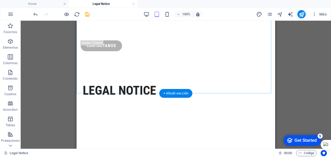
scroll to position [0, 0]
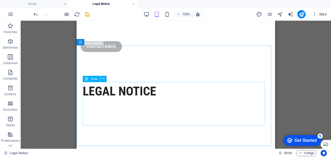
click at [0, 0] on span "Texto" at bounding box center [0, 0] width 0 height 0
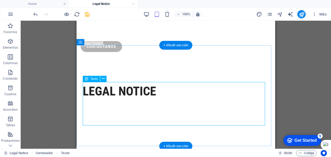
click at [102, 99] on div "[DOMAIN_NAME] [GEOGRAPHIC_DATA] Phone.: 0123 - 456789 Email: [EMAIL_ADDRESS]" at bounding box center [176, 121] width 186 height 44
click at [103, 99] on div "[DOMAIN_NAME] [GEOGRAPHIC_DATA] Phone.: 0123 - 456789 Email: [EMAIL_ADDRESS]" at bounding box center [176, 121] width 186 height 44
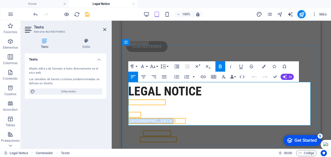
click at [135, 118] on span "[GEOGRAPHIC_DATA]" at bounding box center [151, 121] width 46 height 6
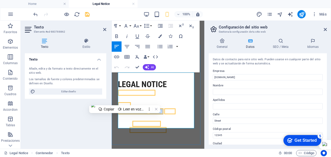
click at [164, 109] on span "12345" at bounding box center [169, 112] width 11 height 6
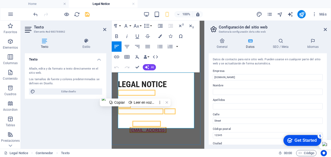
click at [133, 127] on link "[EMAIL_ADDRESS]" at bounding box center [148, 130] width 37 height 6
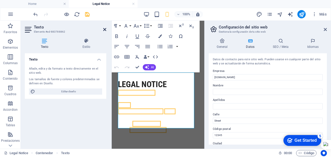
click at [104, 30] on icon at bounding box center [104, 29] width 3 height 4
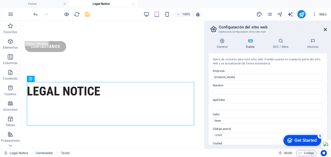
click at [325, 30] on icon at bounding box center [325, 29] width 3 height 4
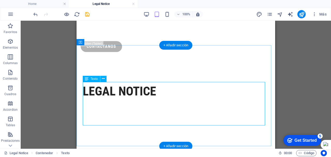
click at [111, 99] on div "[DOMAIN_NAME] [GEOGRAPHIC_DATA] Phone.: 0123 - 456789 Email: [EMAIL_ADDRESS]" at bounding box center [176, 121] width 186 height 44
click at [124, 99] on div "[DOMAIN_NAME] [GEOGRAPHIC_DATA] Phone.: 0123 - 456789 Email: [EMAIL_ADDRESS]" at bounding box center [176, 121] width 186 height 44
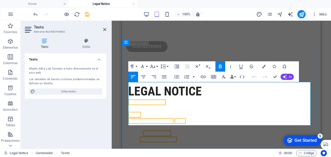
click at [213, 99] on address "[DOMAIN_NAME] Street" at bounding box center [221, 108] width 186 height 19
click at [192, 99] on address "[DOMAIN_NAME] Street" at bounding box center [221, 108] width 186 height 19
click at [132, 99] on span "[DOMAIN_NAME]" at bounding box center [147, 102] width 38 height 6
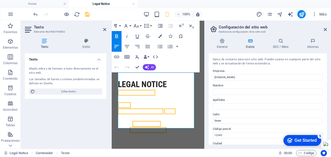
click at [328, 28] on aside "Configuración del sitio web Gestiona la configuración de tu sitio web General D…" at bounding box center [268, 85] width 127 height 128
click at [326, 29] on icon at bounding box center [325, 29] width 3 height 4
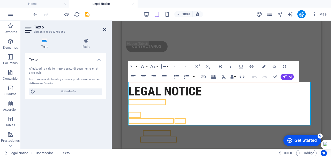
click at [104, 28] on icon at bounding box center [104, 29] width 3 height 4
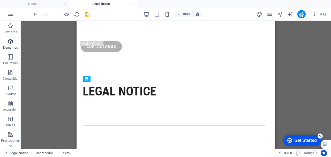
click at [8, 44] on icon "button" at bounding box center [10, 41] width 6 height 6
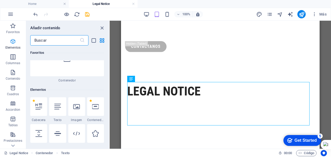
scroll to position [98, 0]
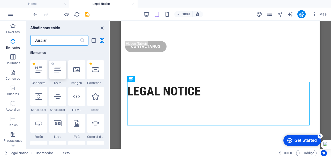
click at [58, 72] on icon at bounding box center [57, 69] width 7 height 7
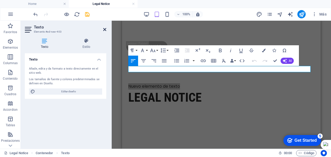
click at [104, 29] on icon at bounding box center [104, 29] width 3 height 4
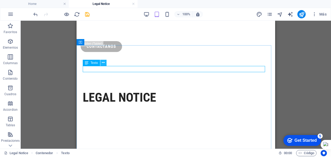
click at [104, 63] on icon at bounding box center [103, 62] width 3 height 5
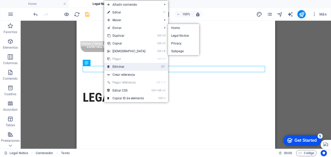
click at [116, 68] on link "⌦ Eliminar" at bounding box center [126, 67] width 45 height 8
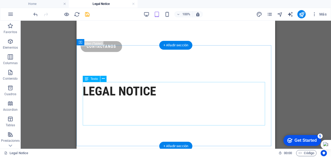
click at [147, 99] on div "[DOMAIN_NAME] [GEOGRAPHIC_DATA] Phone.: 0123 - 456789 Email: [EMAIL_ADDRESS]" at bounding box center [176, 121] width 186 height 44
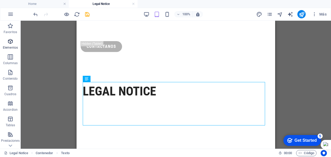
click at [0, 0] on span "Elementos" at bounding box center [0, 0] width 0 height 0
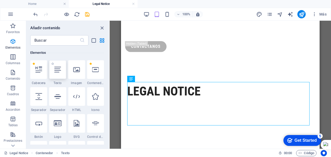
click at [58, 70] on icon at bounding box center [57, 69] width 7 height 7
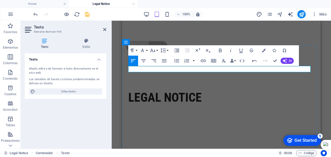
click at [183, 83] on p "[PERSON_NAME]" at bounding box center [221, 86] width 186 height 6
click at [151, 83] on p "[PERSON_NAME]" at bounding box center [221, 86] width 186 height 6
click at [87, 43] on icon at bounding box center [87, 40] width 40 height 5
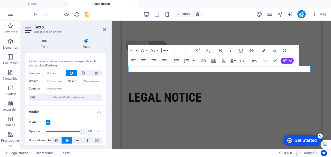
scroll to position [0, 0]
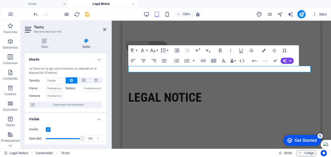
click at [107, 30] on aside "Texto Elemento #ed-new-495 Texto Estilo Texto Añade, edita y da formato a texto…" at bounding box center [66, 85] width 91 height 128
click at [104, 30] on icon at bounding box center [104, 29] width 3 height 4
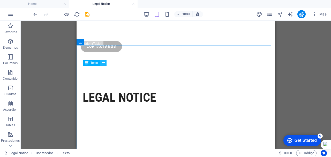
click at [103, 63] on icon at bounding box center [103, 62] width 3 height 5
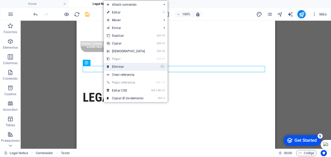
click at [116, 66] on link "⌦ Eliminar" at bounding box center [126, 67] width 45 height 8
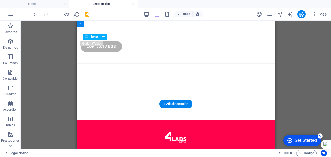
scroll to position [26, 0]
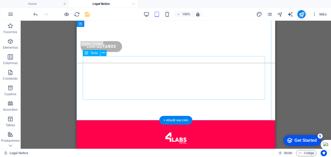
click at [118, 78] on div "[DOMAIN_NAME] [GEOGRAPHIC_DATA] Phone.: 0123 - 456789 Email: [EMAIL_ADDRESS]" at bounding box center [176, 78] width 186 height 44
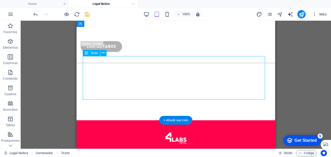
click at [118, 77] on div "[DOMAIN_NAME] [GEOGRAPHIC_DATA] Phone.: 0123 - 456789 Email: [EMAIL_ADDRESS]" at bounding box center [176, 78] width 186 height 44
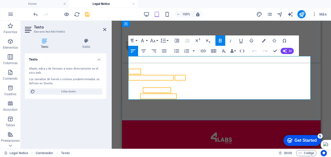
click at [148, 66] on address "[DOMAIN_NAME] Street" at bounding box center [221, 65] width 186 height 19
click at [244, 97] on p "Phone.: 0123 - 456789 Email: [EMAIL_ADDRESS]" at bounding box center [221, 93] width 186 height 12
click at [108, 28] on aside "Texto Elemento #ed-883788862 Texto Estilo Texto Añade, edita y da formato a tex…" at bounding box center [66, 85] width 91 height 128
drag, startPoint x: 103, startPoint y: 29, endPoint x: 30, endPoint y: 12, distance: 74.6
click at [103, 29] on icon at bounding box center [104, 29] width 3 height 4
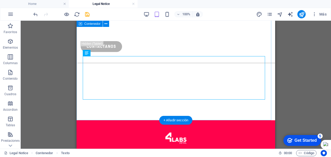
click at [145, 110] on div "Legal Notice [DOMAIN_NAME][STREET_ADDRESS] Phone.: 0123 - 456789 Email: [EMAIL_…" at bounding box center [176, 58] width 199 height 126
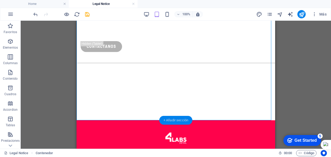
drag, startPoint x: 172, startPoint y: 119, endPoint x: 50, endPoint y: 96, distance: 123.8
click at [172, 119] on div "+ Añadir sección" at bounding box center [176, 120] width 33 height 9
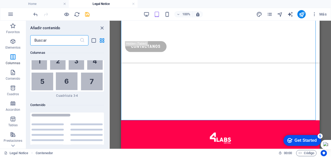
scroll to position [1756, 0]
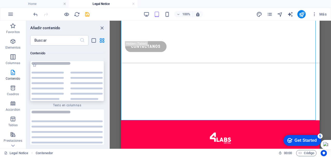
click at [47, 77] on img at bounding box center [67, 81] width 71 height 38
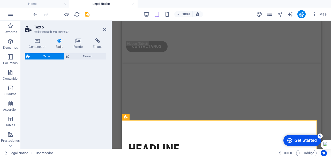
select select "rem"
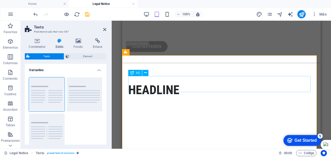
scroll to position [104, 0]
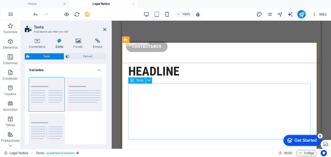
click at [147, 98] on div "Lorem ipsum dolor sitope amet, consectetur adipisicing elitip. Massumenda, dolo…" at bounding box center [221, 109] width 186 height 50
click at [148, 98] on div "Lorem ipsum dolor sitope amet, consectetur adipisicing elitip. Massumenda, dolo…" at bounding box center [221, 109] width 186 height 50
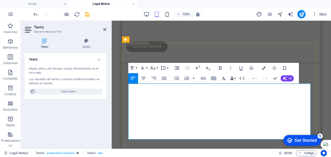
click at [137, 87] on p "Lorem ipsum dolor sitope amet, consectetur adipisicing elitip. Massumenda, dolo…" at bounding box center [221, 109] width 186 height 50
click at [87, 44] on h4 "Estilo" at bounding box center [87, 43] width 40 height 11
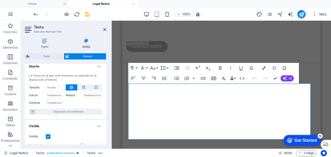
scroll to position [0, 0]
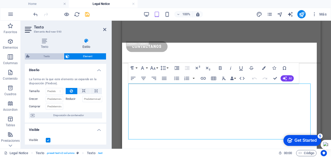
click at [46, 57] on span "Texto" at bounding box center [46, 56] width 31 height 6
select select "rem"
